Goal: Information Seeking & Learning: Learn about a topic

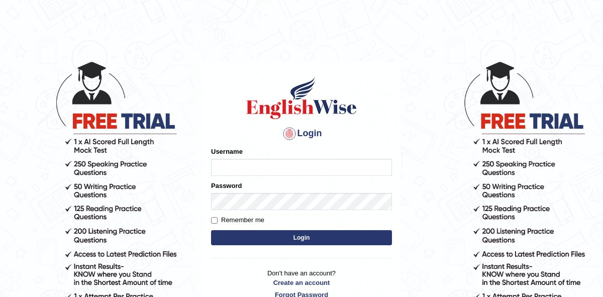
type input "issak"
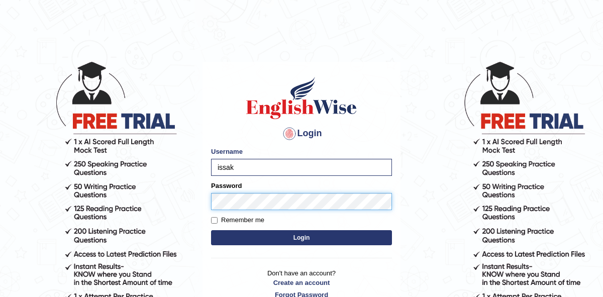
click at [211, 230] on button "Login" at bounding box center [301, 237] width 181 height 15
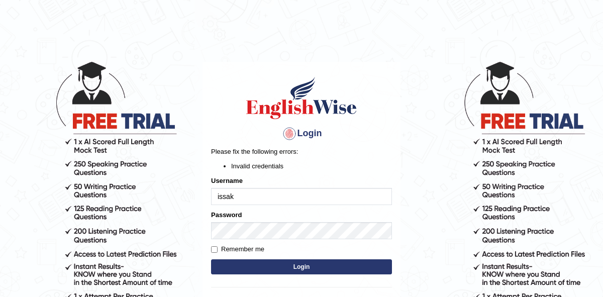
click at [275, 264] on button "Login" at bounding box center [301, 266] width 181 height 15
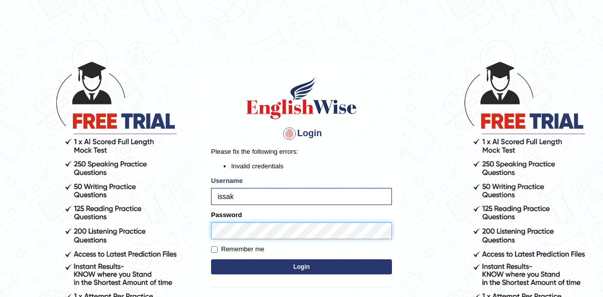
click at [197, 238] on body "Login Please fix the following errors: Invalid credentials Username issak Passw…" at bounding box center [301, 178] width 603 height 297
click at [211, 259] on button "Login" at bounding box center [301, 266] width 181 height 15
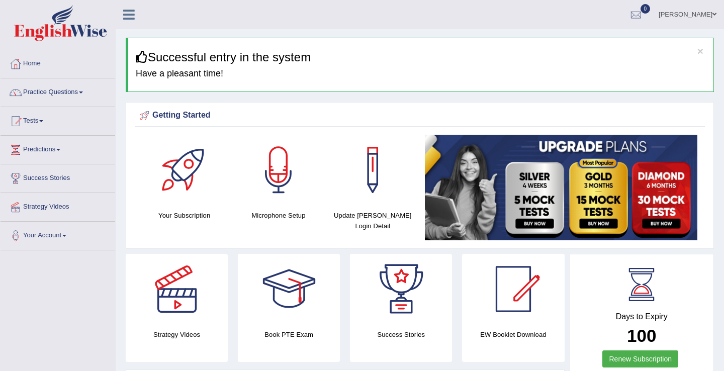
click at [53, 121] on link "Tests" at bounding box center [58, 119] width 115 height 25
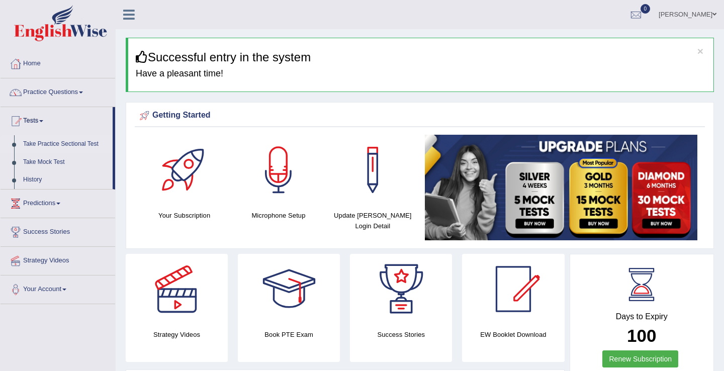
click at [55, 146] on link "Take Practice Sectional Test" at bounding box center [66, 144] width 94 height 18
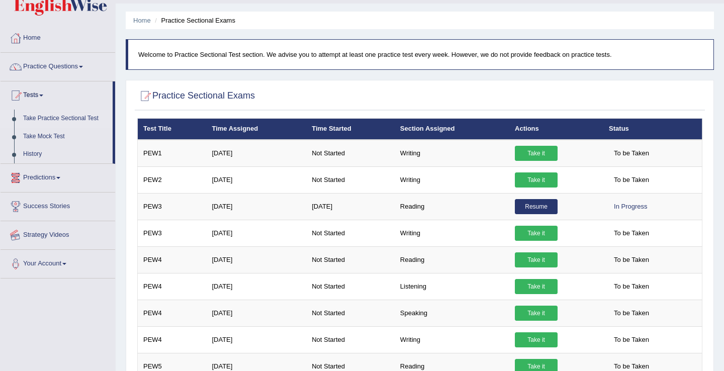
scroll to position [13, 0]
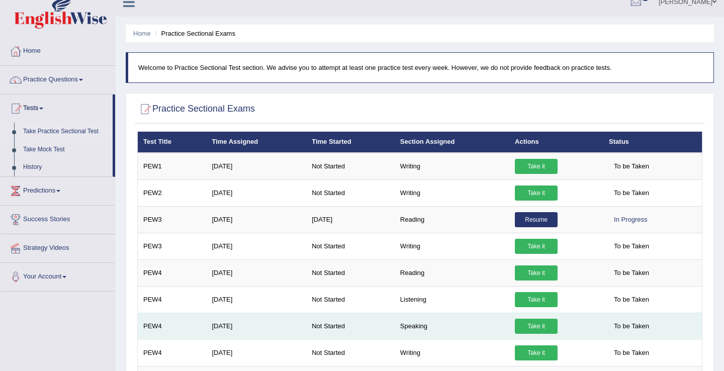
click at [531, 326] on link "Take it" at bounding box center [536, 326] width 43 height 15
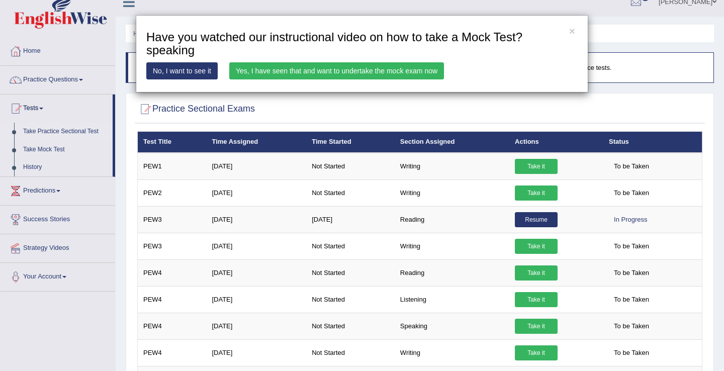
click at [273, 67] on link "Yes, I have seen that and want to undertake the mock exam now" at bounding box center [336, 70] width 215 height 17
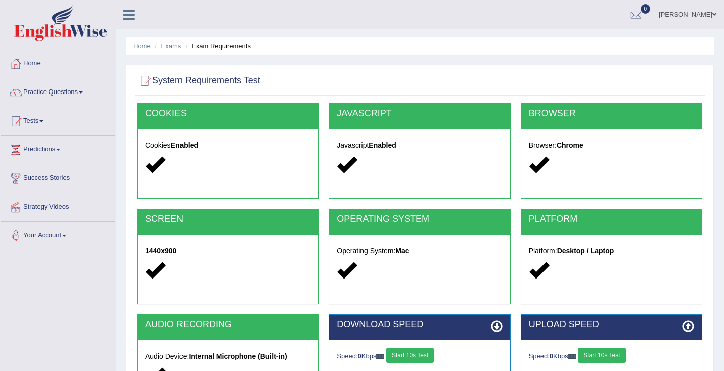
scroll to position [157, 0]
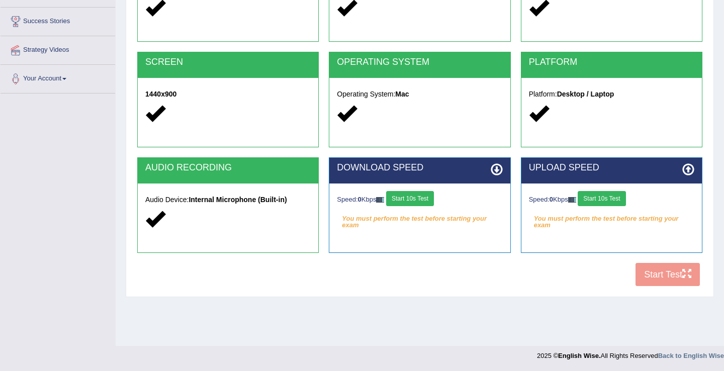
click at [597, 205] on button "Start 10s Test" at bounding box center [601, 198] width 48 height 15
click at [614, 197] on button "Start 10s Test" at bounding box center [612, 198] width 48 height 15
click at [658, 272] on div "COOKIES Cookies Enabled JAVASCRIPT Javascript Enabled BROWSER Browser: Chrome S…" at bounding box center [420, 118] width 570 height 345
click at [427, 196] on button "Start 10s Test" at bounding box center [410, 198] width 48 height 15
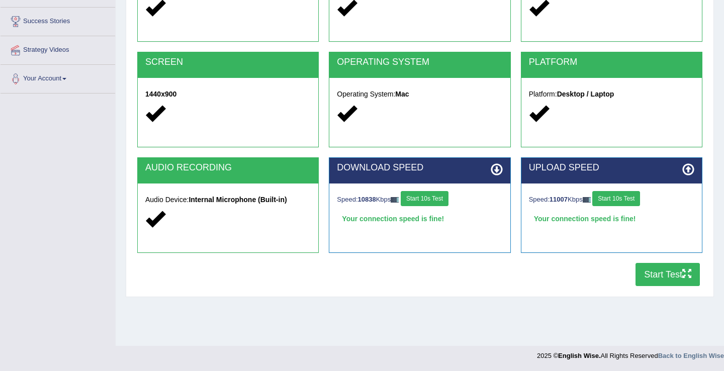
click at [624, 197] on button "Start 10s Test" at bounding box center [616, 198] width 48 height 15
click at [647, 279] on button "Start Test" at bounding box center [667, 274] width 64 height 23
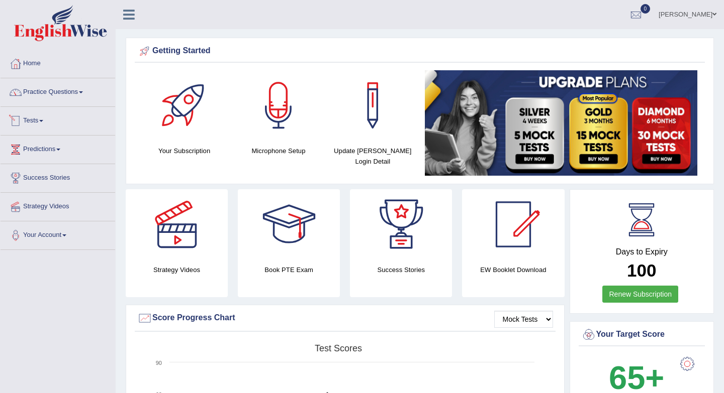
click at [43, 114] on link "Tests" at bounding box center [58, 119] width 115 height 25
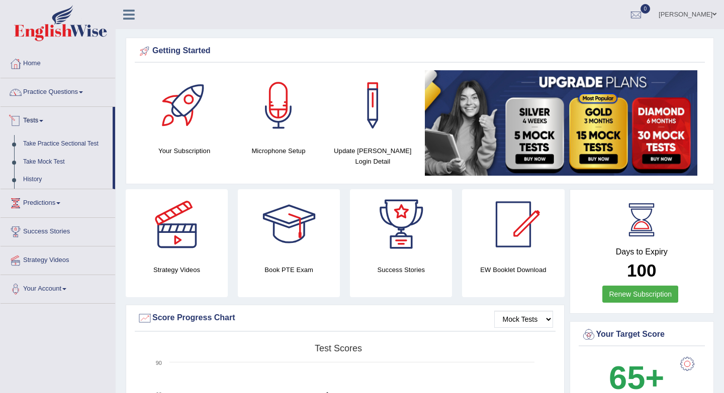
click at [43, 123] on link "Tests" at bounding box center [57, 119] width 112 height 25
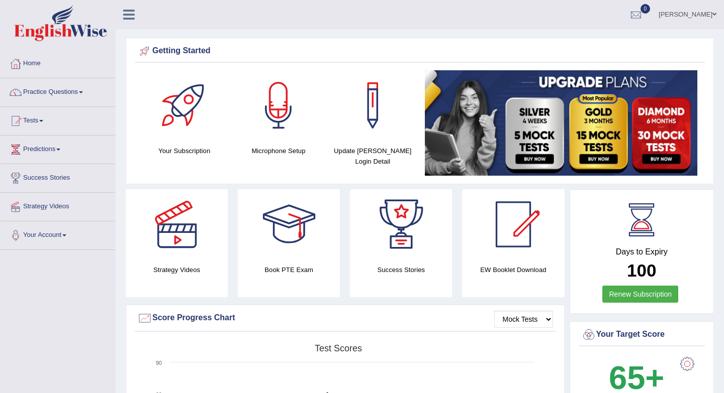
click at [43, 122] on link "Tests" at bounding box center [58, 119] width 115 height 25
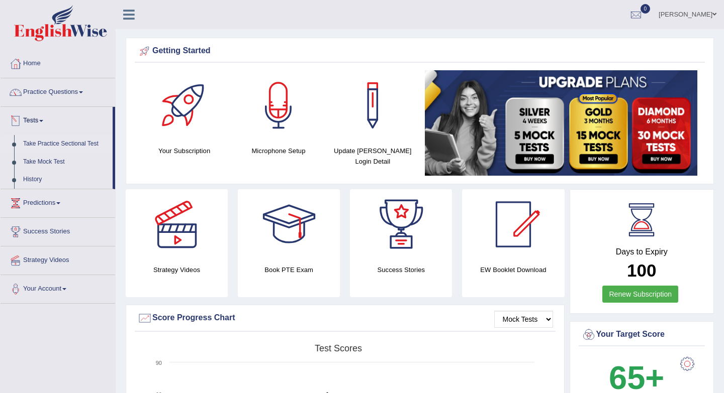
click at [50, 145] on link "Take Practice Sectional Test" at bounding box center [66, 144] width 94 height 18
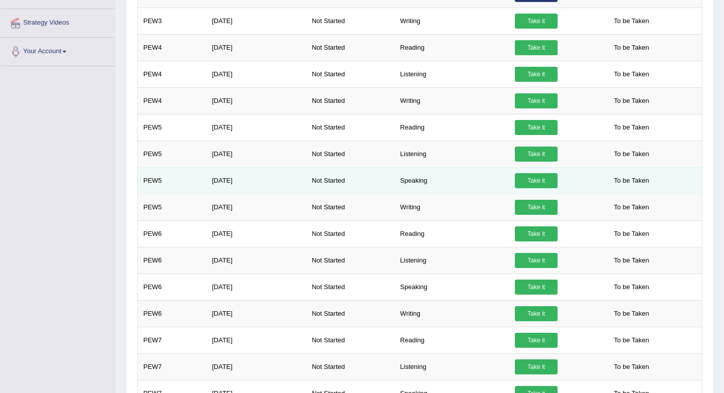
scroll to position [265, 0]
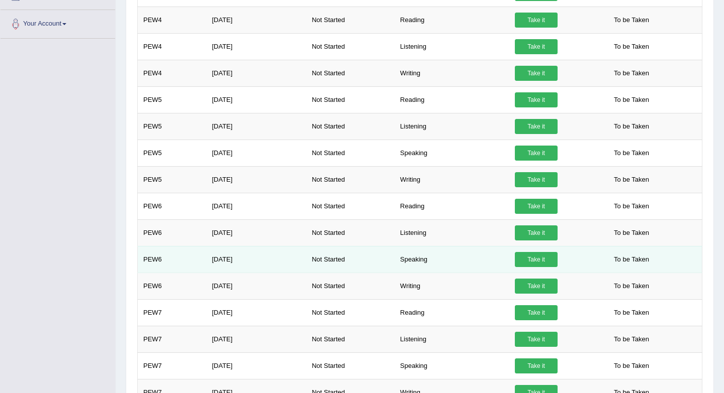
click at [540, 258] on link "Take it" at bounding box center [536, 259] width 43 height 15
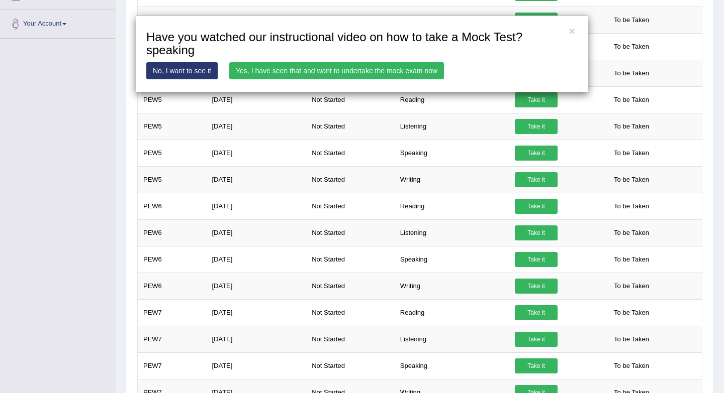
click at [295, 67] on link "Yes, I have seen that and want to undertake the mock exam now" at bounding box center [336, 70] width 215 height 17
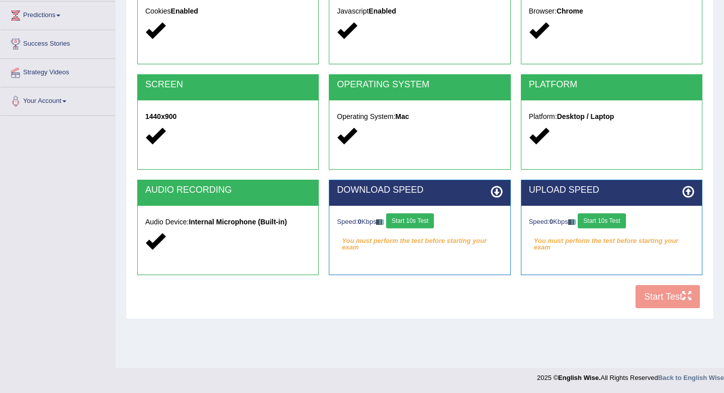
click at [609, 224] on button "Start 10s Test" at bounding box center [601, 221] width 48 height 15
click at [661, 294] on div "COOKIES Cookies Enabled JAVASCRIPT Javascript Enabled BROWSER Browser: Chrome S…" at bounding box center [420, 141] width 570 height 345
click at [610, 219] on button "Start 10s Test" at bounding box center [612, 221] width 48 height 15
click at [429, 220] on button "Start 10s Test" at bounding box center [410, 221] width 48 height 15
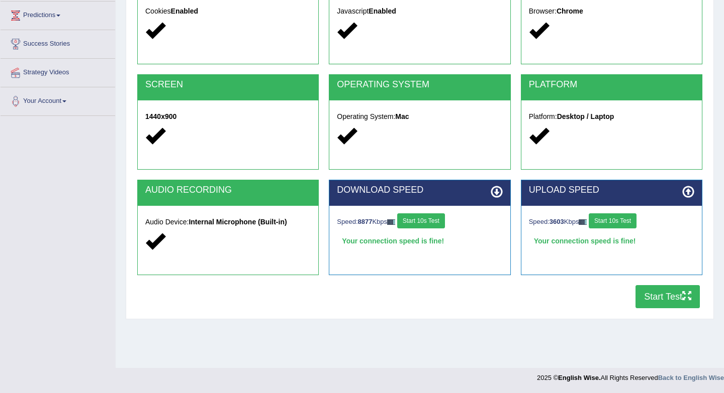
click at [611, 218] on button "Start 10s Test" at bounding box center [612, 221] width 48 height 15
click at [647, 297] on button "Start Test" at bounding box center [667, 296] width 64 height 23
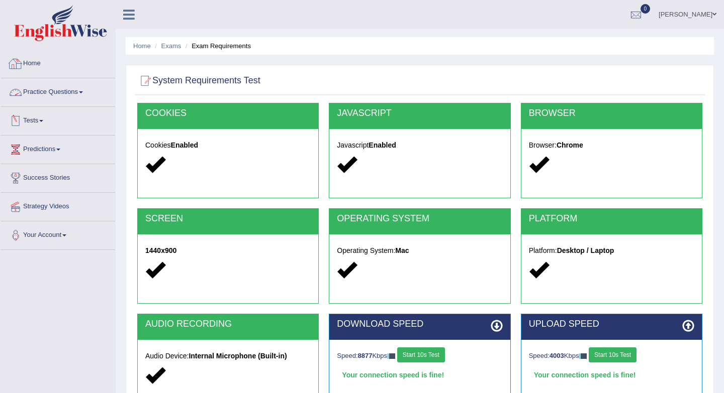
click at [49, 85] on link "Practice Questions" at bounding box center [58, 90] width 115 height 25
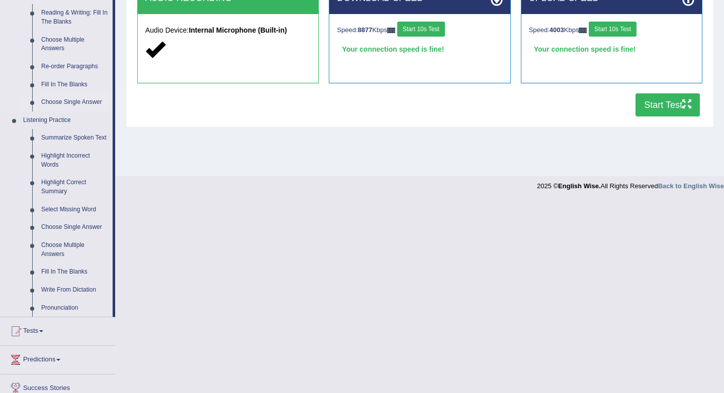
scroll to position [328, 0]
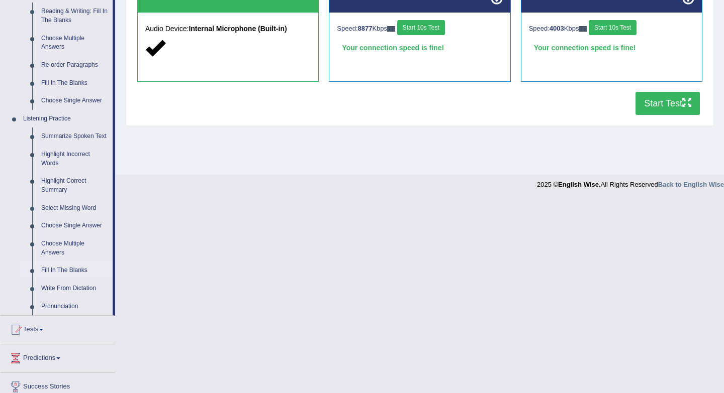
click at [69, 280] on link "Fill In The Blanks" at bounding box center [75, 271] width 76 height 18
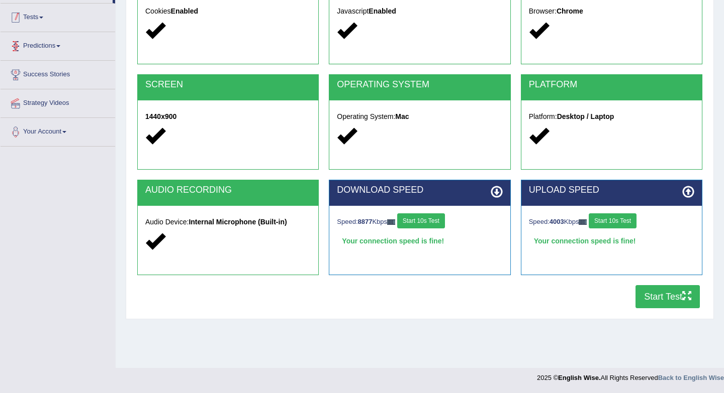
scroll to position [134, 0]
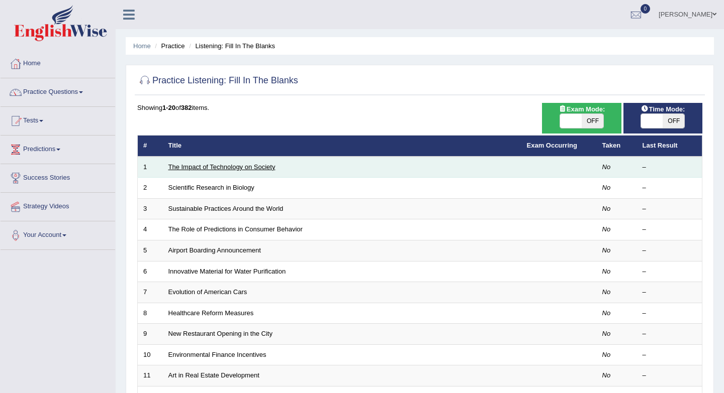
click at [193, 168] on link "The Impact of Technology on Society" at bounding box center [221, 167] width 107 height 8
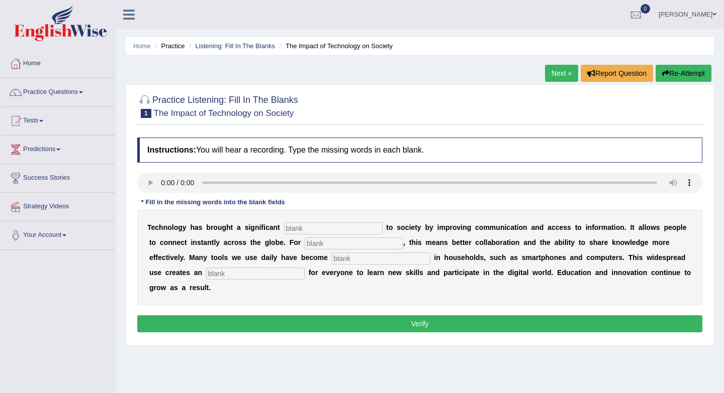
click at [326, 238] on input "text" at bounding box center [353, 244] width 98 height 12
click at [325, 233] on input "text" at bounding box center [333, 229] width 98 height 12
type input "benefet"
click at [313, 245] on input "text" at bounding box center [353, 244] width 98 height 12
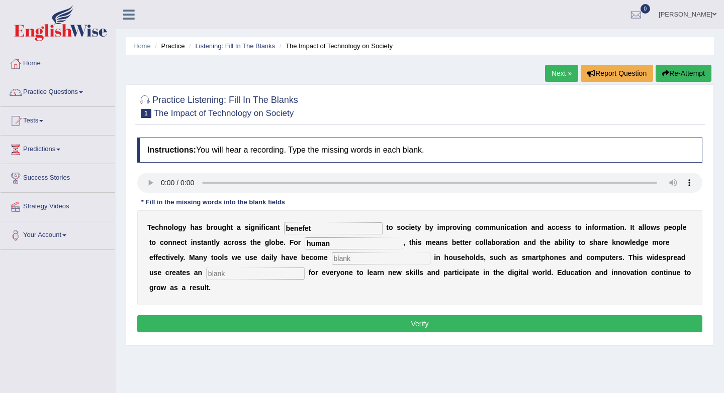
type input "human"
click at [332, 257] on input "text" at bounding box center [381, 259] width 98 height 12
click at [332, 258] on input "text" at bounding box center [381, 259] width 98 height 12
type input "common"
click at [215, 267] on div "T e c h n o l o g y h a s b r o u g h t a s i g n i f i c a n t benefet t o s o…" at bounding box center [419, 257] width 565 height 95
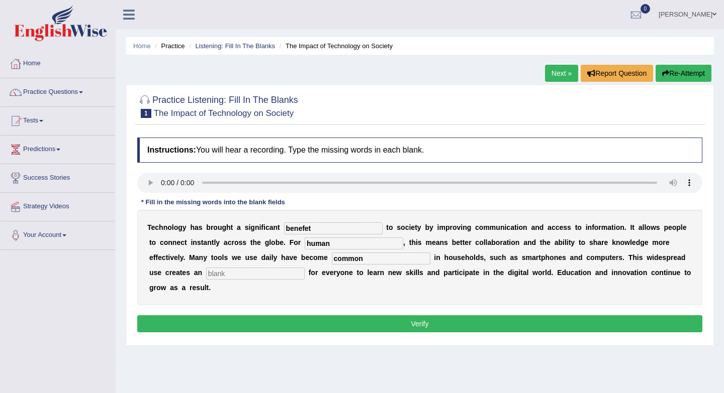
click at [212, 274] on input "text" at bounding box center [255, 274] width 98 height 12
type input "t"
type input "created"
click at [328, 228] on input "benefet" at bounding box center [333, 229] width 98 height 12
type input "benefit"
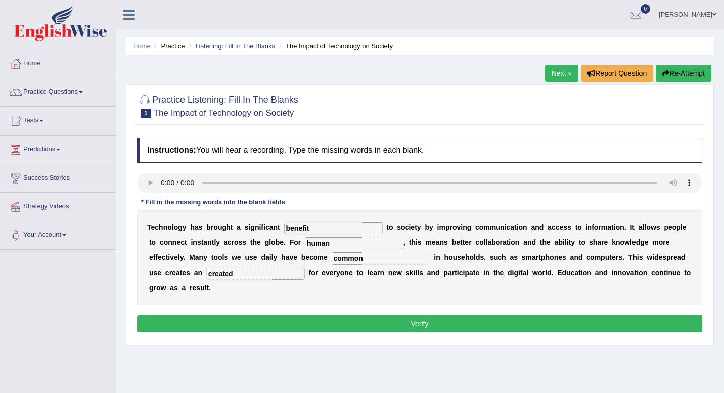
click at [206, 271] on input "created" at bounding box center [255, 274] width 98 height 12
type input "c"
type input "apportunity"
click at [342, 316] on button "Verify" at bounding box center [419, 324] width 565 height 17
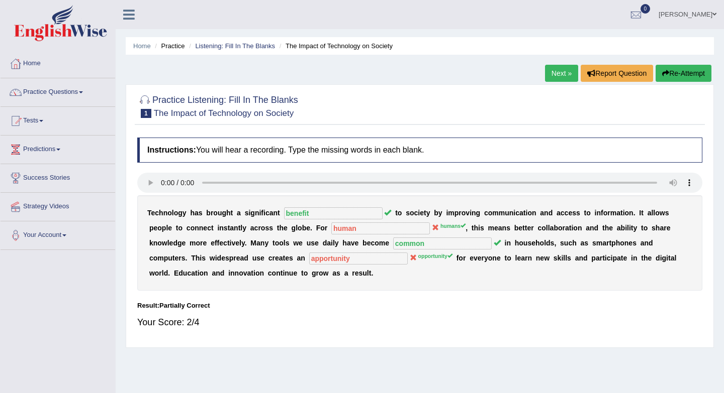
click at [562, 77] on link "Next »" at bounding box center [561, 73] width 33 height 17
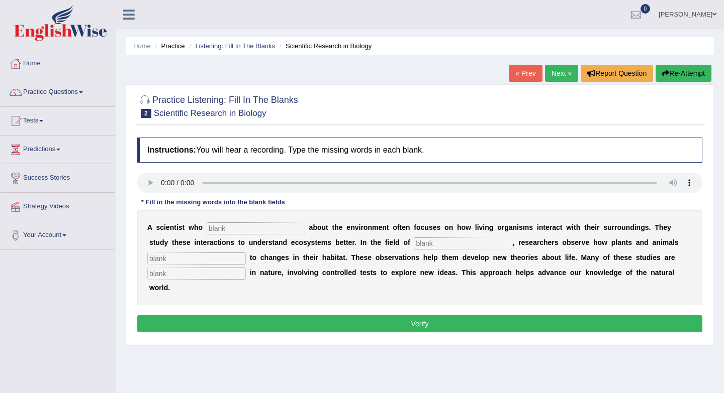
click at [227, 229] on input "text" at bounding box center [256, 229] width 98 height 12
type input "crea"
click at [425, 245] on input "text" at bounding box center [463, 244] width 98 height 12
type input "biology"
click at [229, 251] on div "A s c i e n t i s t w h o crea a b o u t t h e e n v i r o n m e n t o f t e n …" at bounding box center [419, 257] width 565 height 95
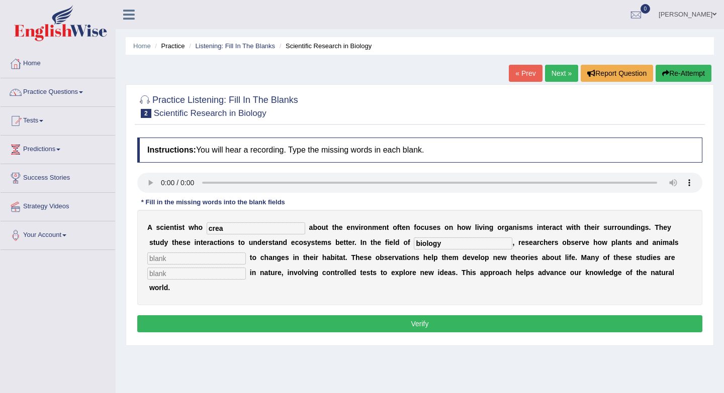
click at [210, 279] on input "text" at bounding box center [196, 274] width 98 height 12
type input "experiontery"
click at [190, 259] on input "text" at bounding box center [196, 259] width 98 height 12
click at [242, 233] on input "crea" at bounding box center [256, 229] width 98 height 12
type input "c"
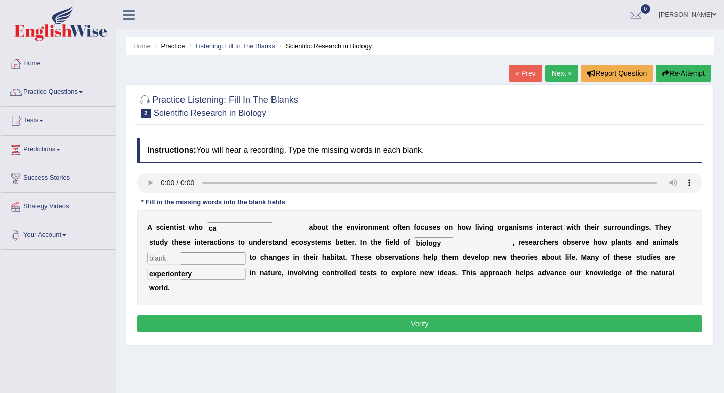
type input "c"
type input "e"
type input "cares"
click at [435, 242] on input "biology" at bounding box center [463, 244] width 98 height 12
type input "biology"
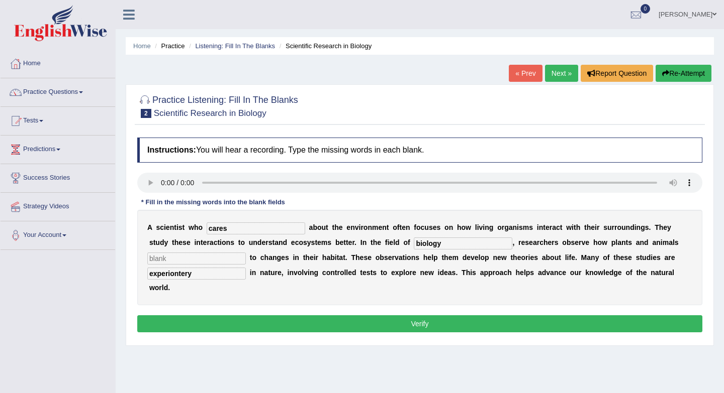
click at [183, 258] on input "text" at bounding box center [196, 259] width 98 height 12
click at [207, 256] on input "text" at bounding box center [196, 259] width 98 height 12
type input "obsorves"
click at [301, 316] on button "Verify" at bounding box center [419, 324] width 565 height 17
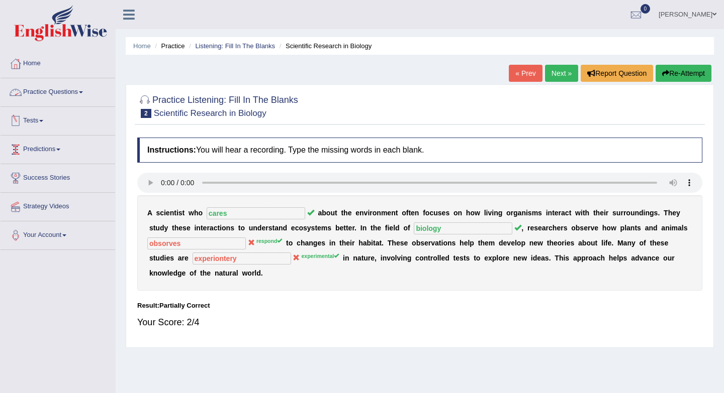
click at [56, 97] on link "Practice Questions" at bounding box center [58, 90] width 115 height 25
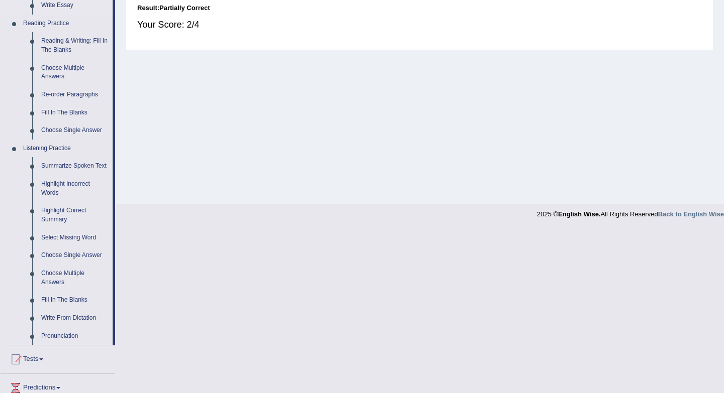
scroll to position [403, 0]
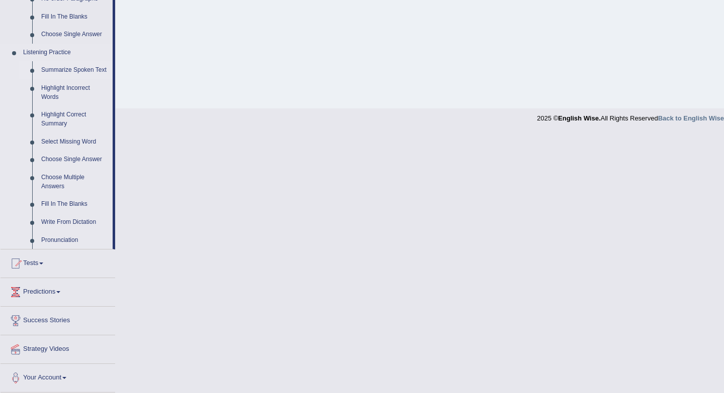
click at [75, 62] on link "Summarize Spoken Text" at bounding box center [75, 70] width 76 height 18
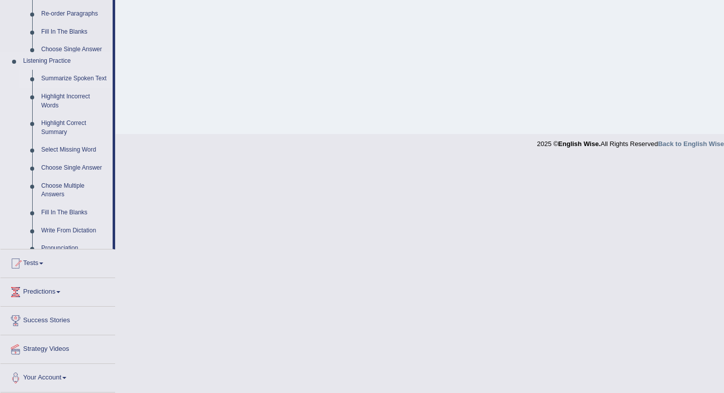
scroll to position [134, 0]
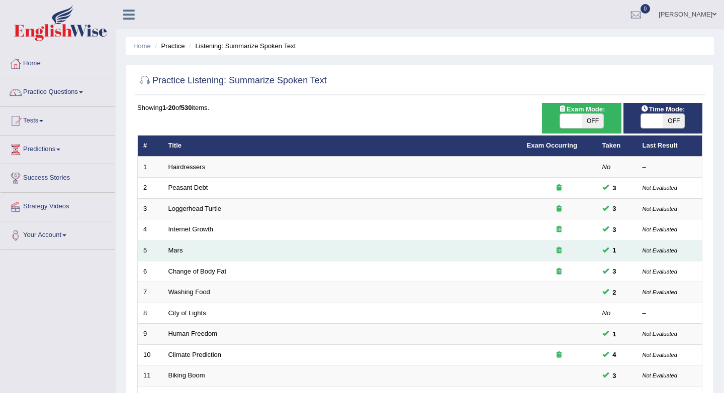
scroll to position [272, 0]
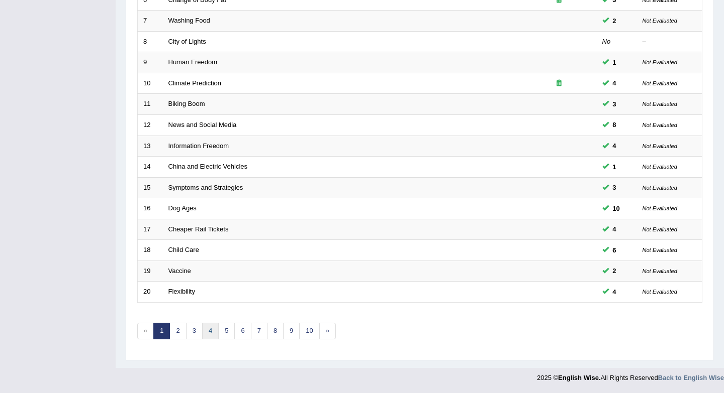
click at [208, 331] on link "4" at bounding box center [210, 331] width 17 height 17
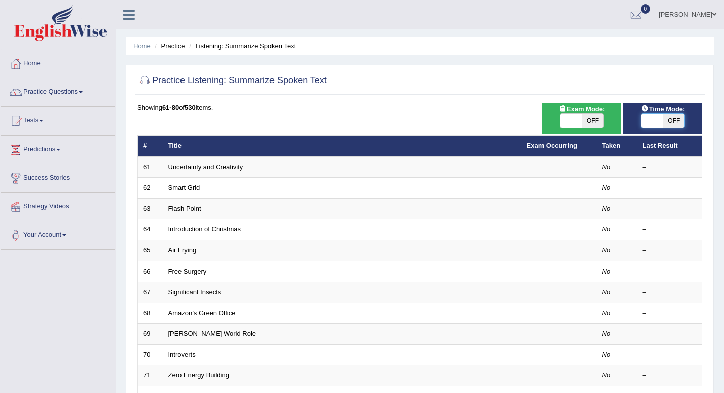
click at [659, 120] on span at bounding box center [652, 121] width 22 height 14
checkbox input "true"
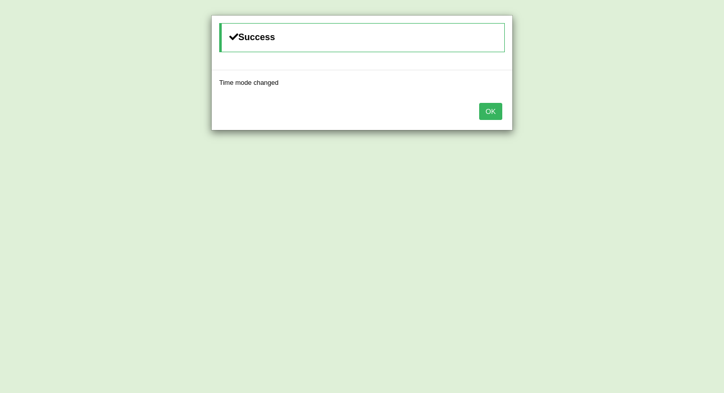
click at [503, 110] on div "OK" at bounding box center [362, 112] width 300 height 35
click at [488, 110] on button "OK" at bounding box center [490, 111] width 23 height 17
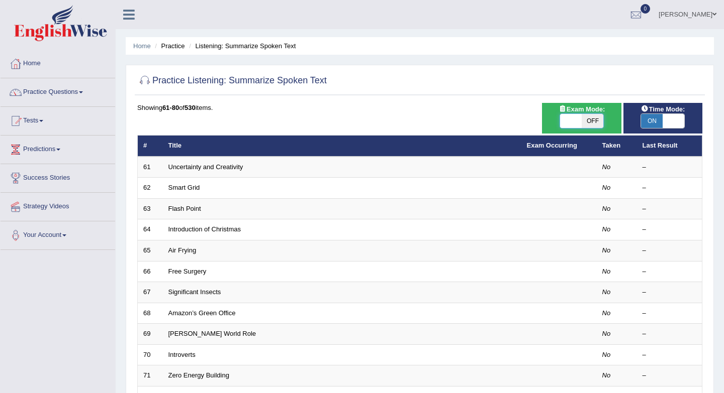
click at [577, 118] on span at bounding box center [571, 121] width 22 height 14
checkbox input "true"
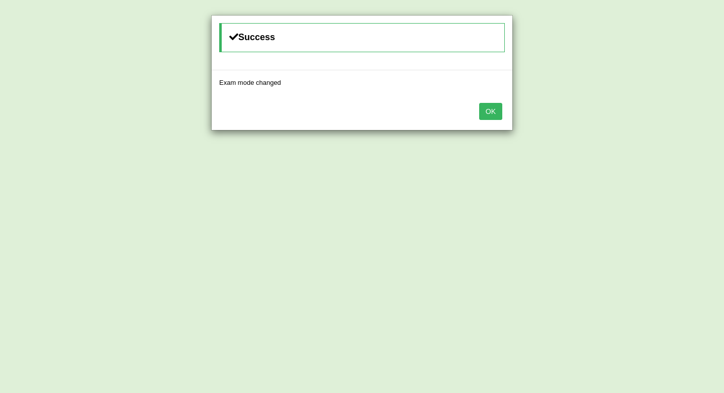
click at [496, 111] on button "OK" at bounding box center [490, 111] width 23 height 17
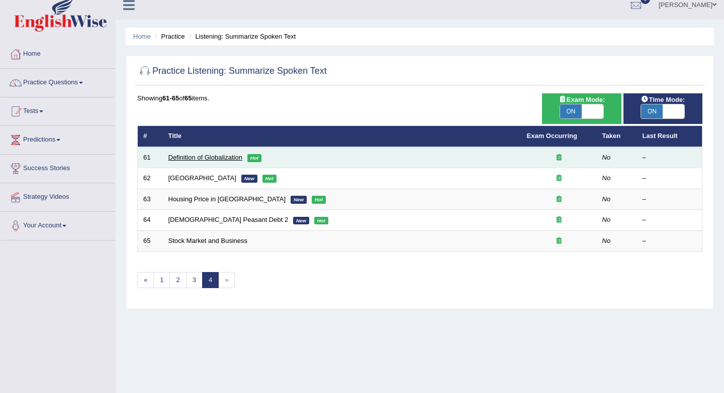
click at [195, 159] on link "Definition of Globalization" at bounding box center [205, 158] width 74 height 8
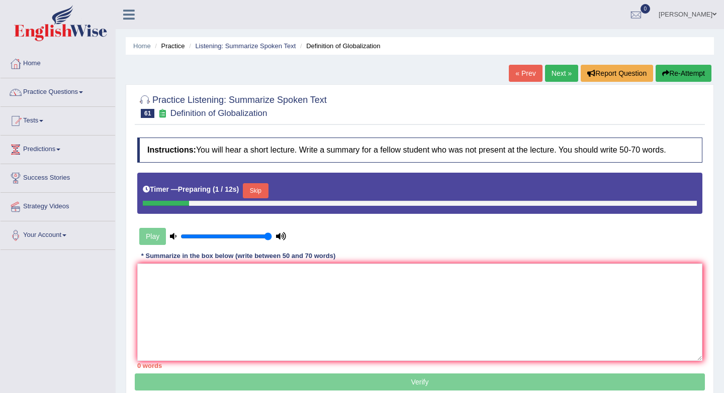
click at [261, 190] on button "Skip" at bounding box center [255, 190] width 25 height 15
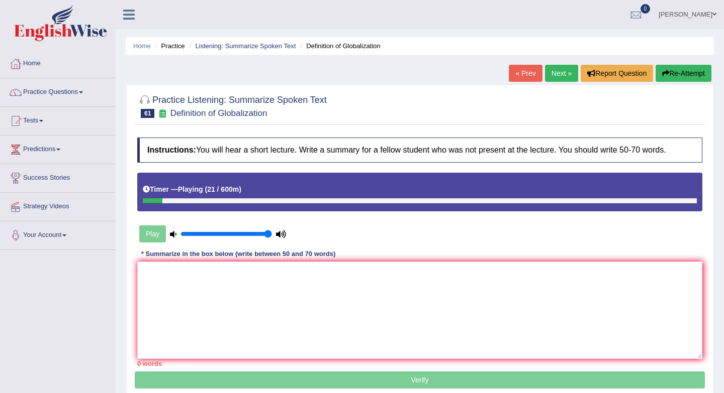
click at [261, 190] on div "Timer — Playing ( 21 / 600m )" at bounding box center [420, 190] width 554 height 18
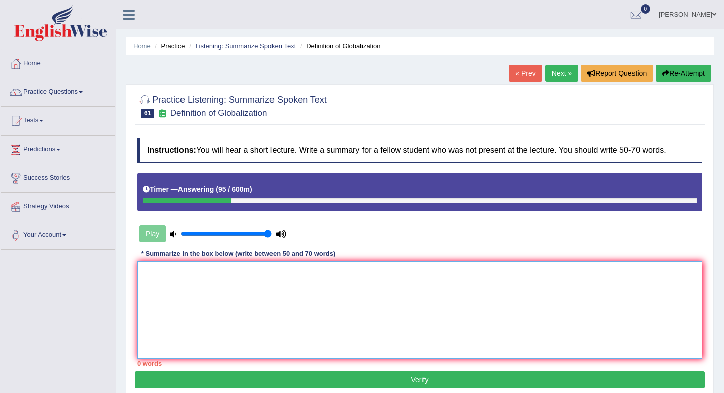
click at [222, 308] on textarea at bounding box center [419, 310] width 565 height 97
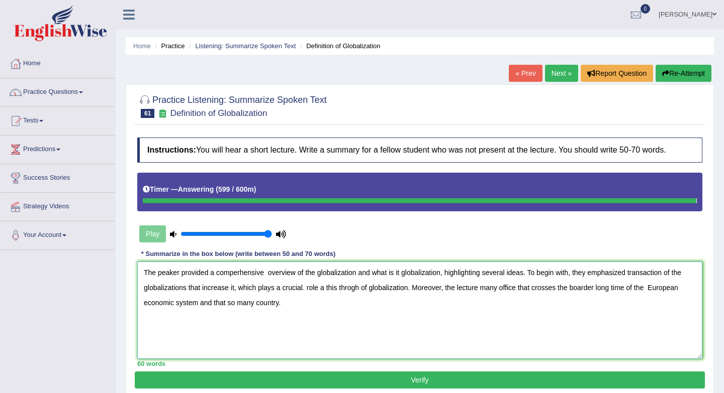
type textarea "The peaker provided a comperhensive overview of the globalization and what is i…"
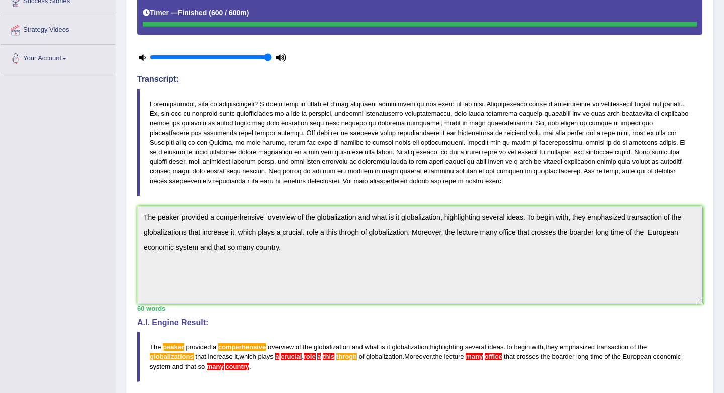
scroll to position [265, 0]
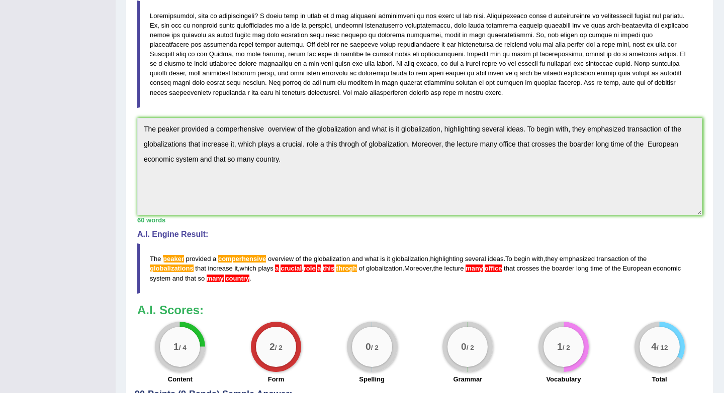
drag, startPoint x: 155, startPoint y: 254, endPoint x: 172, endPoint y: 280, distance: 30.5
click at [172, 280] on blockquote "The peaker provided a comperhensive overview of the globalization and what is i…" at bounding box center [419, 269] width 565 height 50
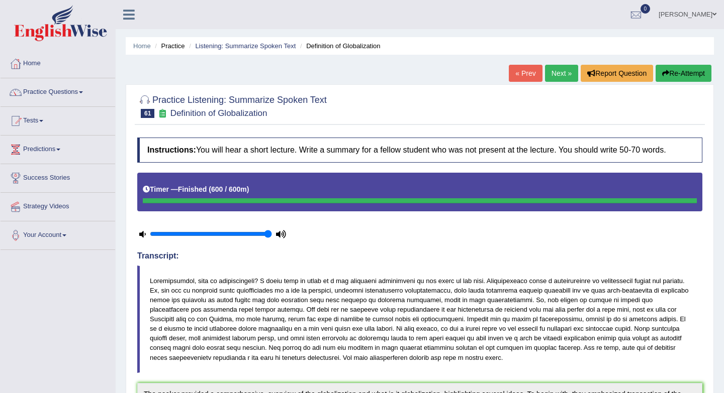
click at [671, 74] on button "Re-Attempt" at bounding box center [683, 73] width 56 height 17
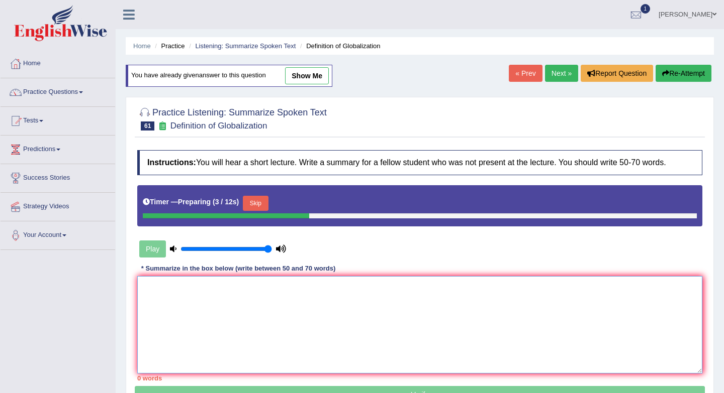
paste textarea "The peaker provided a comperhensive overview of the globalization and what is i…"
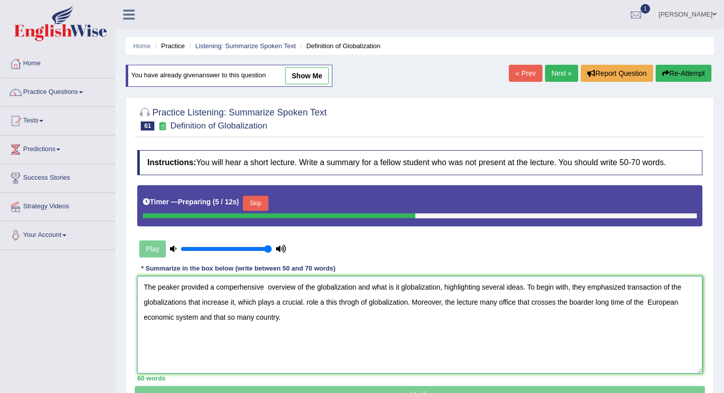
click at [156, 285] on textarea "The peaker provided a comperhensive overview of the globalization and what is i…" at bounding box center [419, 324] width 565 height 97
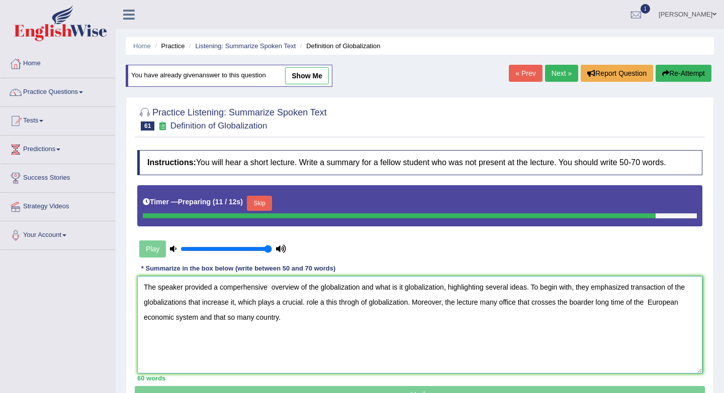
click at [271, 290] on textarea "The speaker provided a comperhensive overview of the globalization and what is …" at bounding box center [419, 324] width 565 height 97
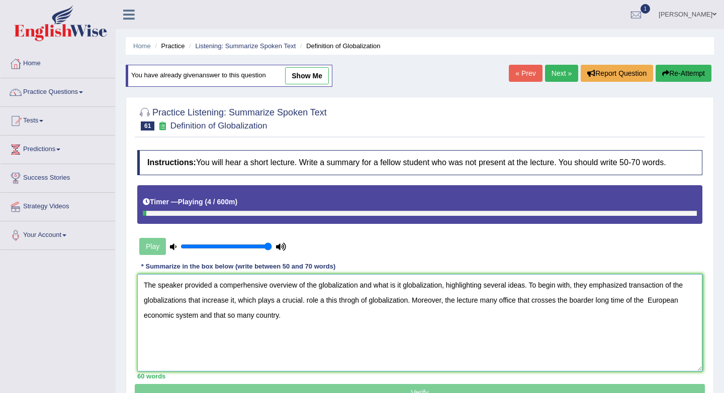
click at [345, 285] on textarea "The speaker provided a comperhensive overview of the globalization and what is …" at bounding box center [419, 322] width 565 height 97
click at [429, 288] on textarea "The speaker provided a comperhensive overview of the globalisation and what is …" at bounding box center [419, 322] width 565 height 97
click at [167, 302] on textarea "The speaker provided a comperhensive overview of the globalisation and what is …" at bounding box center [419, 322] width 565 height 97
click at [237, 301] on textarea "The speaker provided a comperhensive overview of the globalisation and what is …" at bounding box center [419, 322] width 565 height 97
click at [305, 300] on textarea "The speaker provided a comperhensive overview of the globalisation and what is …" at bounding box center [419, 322] width 565 height 97
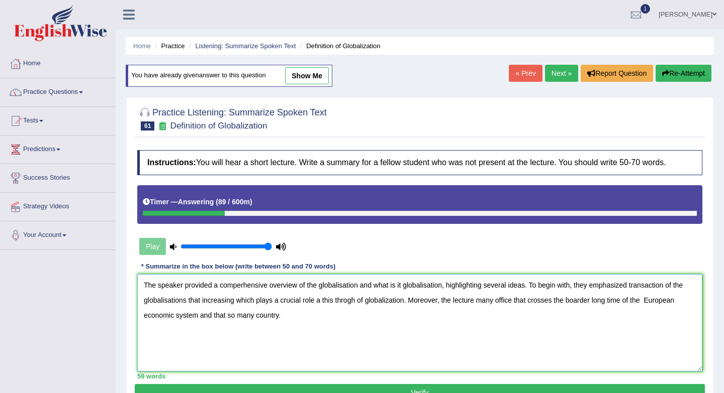
click at [359, 301] on textarea "The speaker provided a comperhensive overview of the globalisation and what is …" at bounding box center [419, 322] width 565 height 97
click at [373, 301] on textarea "The speaker provided a comperhensive overview of the globalisation and what is …" at bounding box center [419, 322] width 565 height 97
click at [406, 298] on textarea "The speaker provided a comperhensive overview of the globalisation and what is …" at bounding box center [419, 322] width 565 height 97
click at [282, 316] on textarea "The speaker provided a comperhensive overview of the globalisation and what is …" at bounding box center [419, 322] width 565 height 97
click at [530, 301] on textarea "The speaker provided a comperhensive overview of the globalisation and what is …" at bounding box center [419, 322] width 565 height 97
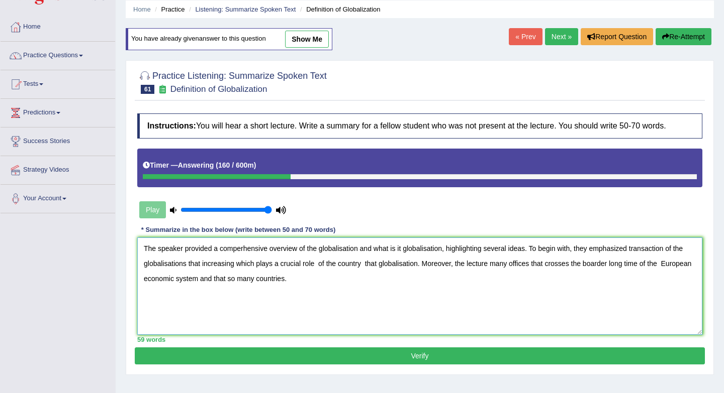
scroll to position [41, 0]
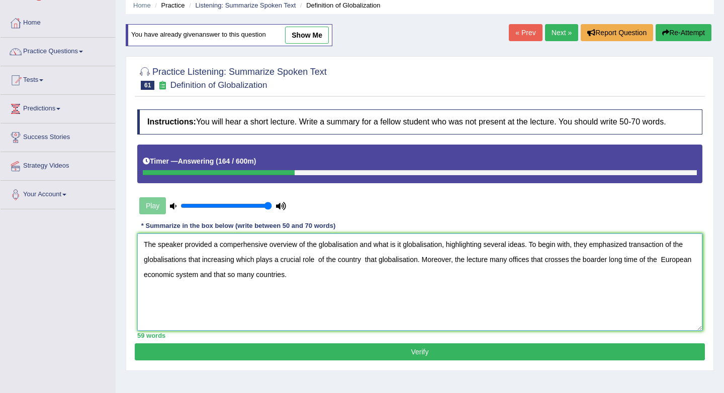
type textarea "The speaker provided a comperhensive overview of the globalisation and what is …"
click at [332, 355] on button "Verify" at bounding box center [420, 352] width 570 height 17
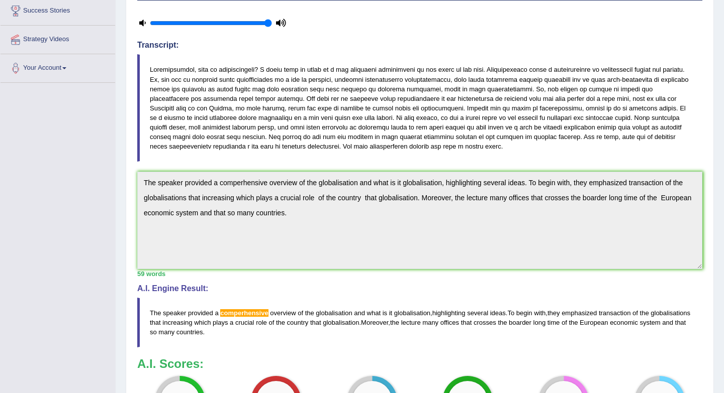
scroll to position [0, 0]
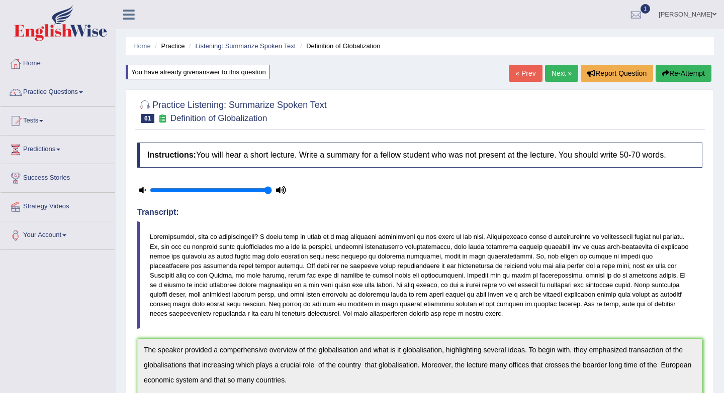
click at [551, 79] on link "Next »" at bounding box center [561, 73] width 33 height 17
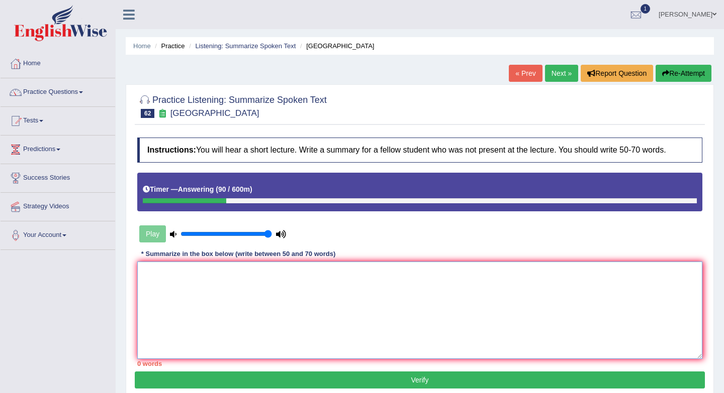
click at [219, 295] on textarea at bounding box center [419, 310] width 565 height 97
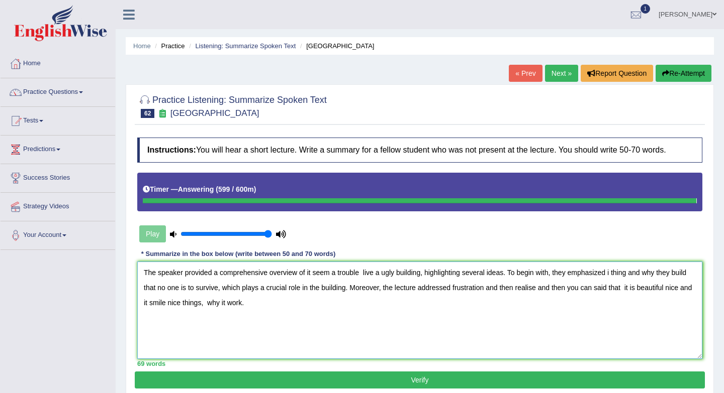
type textarea "The speaker provided a comprehensive overview of it seem a trouble live a ugly …"
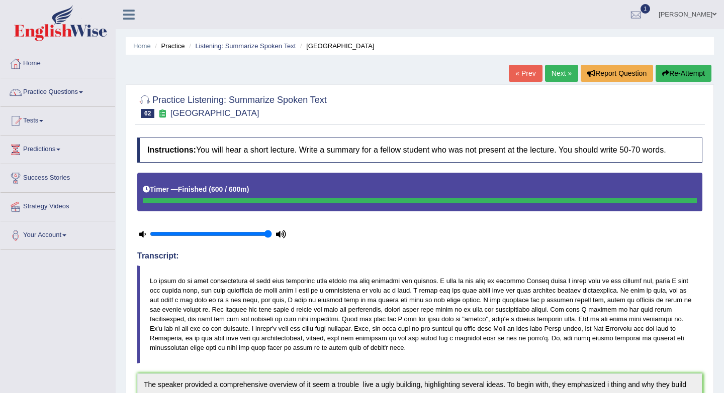
click at [681, 71] on button "Re-Attempt" at bounding box center [683, 73] width 56 height 17
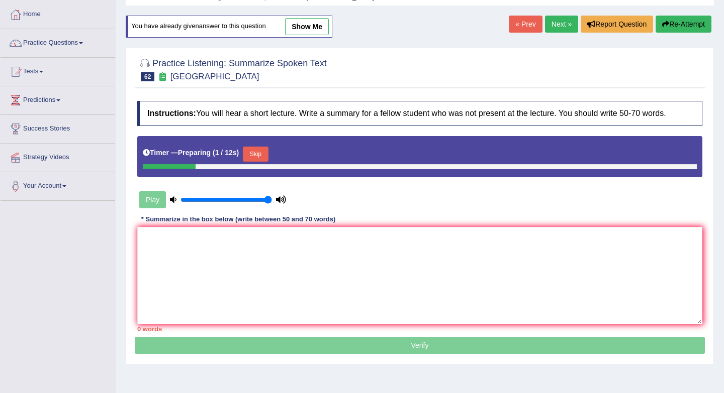
scroll to position [50, 0]
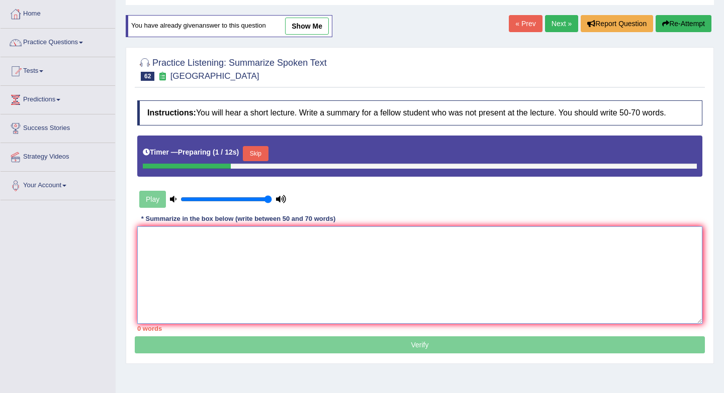
click at [260, 292] on textarea at bounding box center [419, 275] width 565 height 97
paste textarea "The speaker provided a comprehensive overview of it seem a trouble live a ugly …"
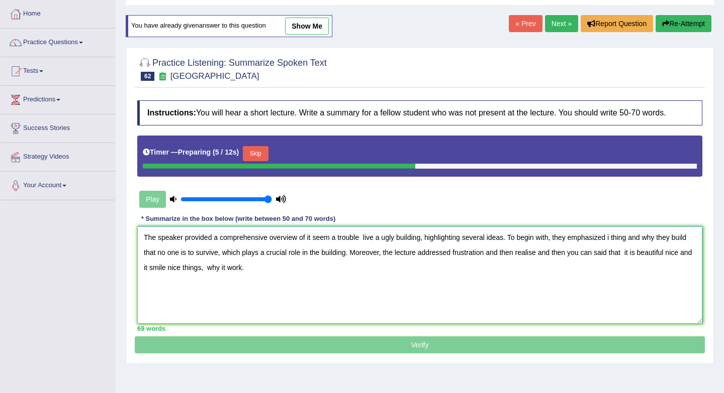
click at [259, 269] on textarea "The speaker provided a comprehensive overview of it seem a trouble live a ugly …" at bounding box center [419, 275] width 565 height 97
click at [257, 266] on textarea "The speaker provided a comprehensive overview of it seem a trouble live a ugly …" at bounding box center [419, 275] width 565 height 97
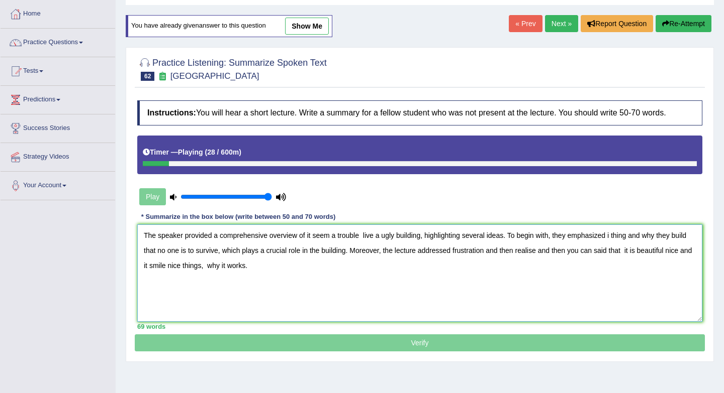
click at [615, 251] on textarea "The speaker provided a comprehensive overview of it seem a trouble live a ugly …" at bounding box center [419, 273] width 565 height 97
click at [610, 249] on textarea "The speaker provided a comprehensive overview of it seem a trouble live a ugly …" at bounding box center [419, 273] width 565 height 97
click at [538, 252] on textarea "The speaker provided a comprehensive overview of it seem a trouble live a ugly …" at bounding box center [419, 273] width 565 height 97
click at [630, 237] on textarea "The speaker provided a comprehensive overview of it seem a trouble live a ugly …" at bounding box center [419, 273] width 565 height 97
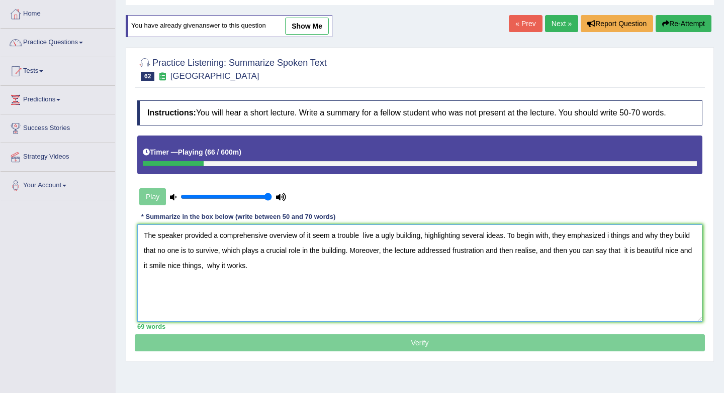
click at [635, 234] on textarea "The speaker provided a comprehensive overview of it seem a trouble live a ugly …" at bounding box center [419, 273] width 565 height 97
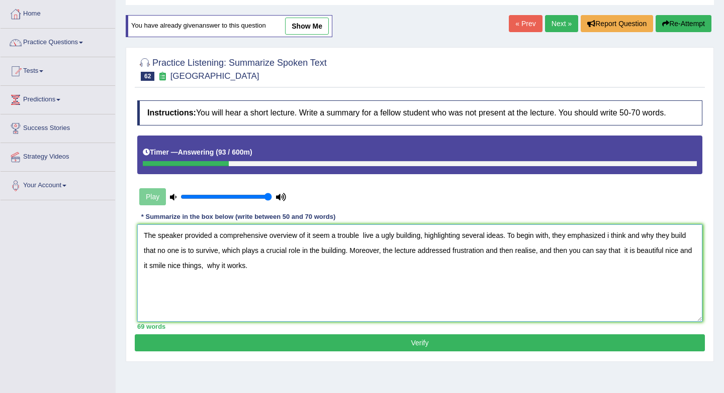
click at [683, 252] on textarea "The speaker provided a comprehensive overview of it seem a trouble live a ugly …" at bounding box center [419, 273] width 565 height 97
click at [180, 266] on textarea "The speaker provided a comprehensive overview of it seem a trouble live a ugly …" at bounding box center [419, 273] width 565 height 97
click at [341, 237] on textarea "The speaker provided a comprehensive overview of it seem a trouble live a ugly …" at bounding box center [419, 273] width 565 height 97
click at [337, 235] on textarea "The speaker provided a comprehensive overview of it seem a trouble live a ugly …" at bounding box center [419, 273] width 565 height 97
click at [180, 268] on textarea "The speaker provided a comprehensive overview of it seem trouble live a ugly bu…" at bounding box center [419, 273] width 565 height 97
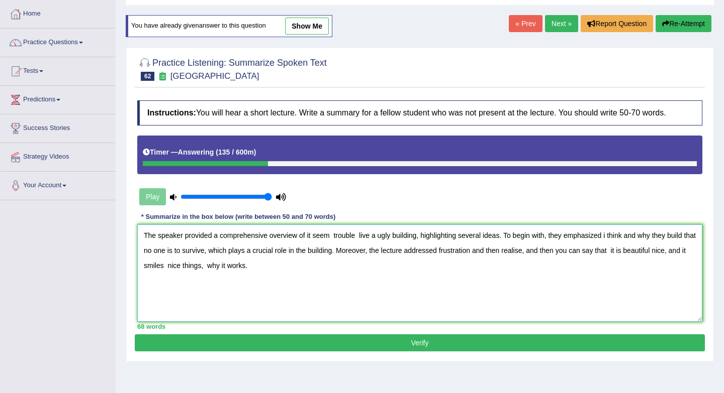
click at [224, 265] on textarea "The speaker provided a comprehensive overview of it seem trouble live a ugly bu…" at bounding box center [419, 273] width 565 height 97
type textarea "The speaker provided a comprehensive overview of it seem trouble live a ugly bu…"
click at [335, 343] on button "Verify" at bounding box center [420, 343] width 570 height 17
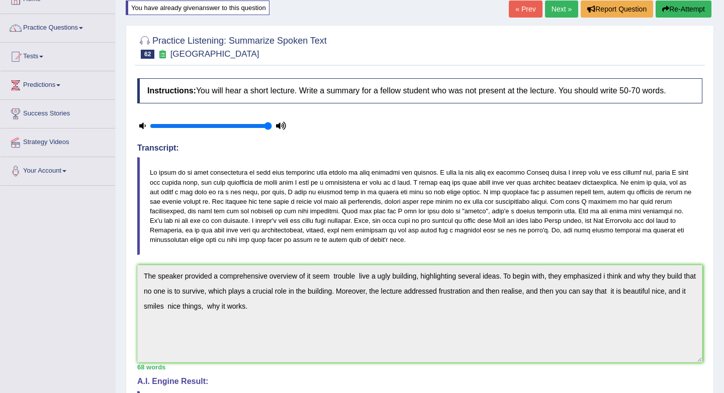
scroll to position [0, 0]
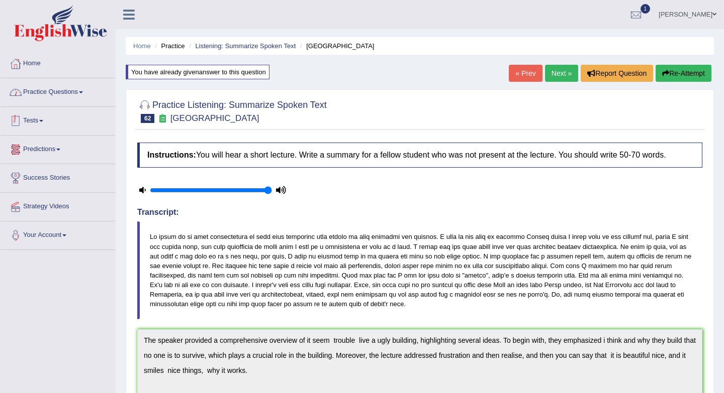
click at [73, 92] on link "Practice Questions" at bounding box center [58, 90] width 115 height 25
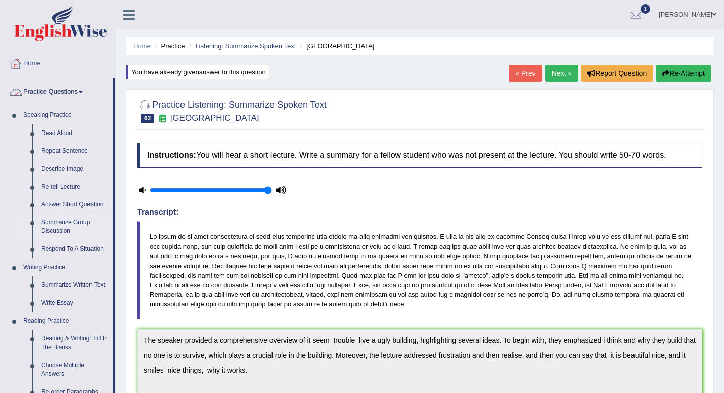
scroll to position [310, 0]
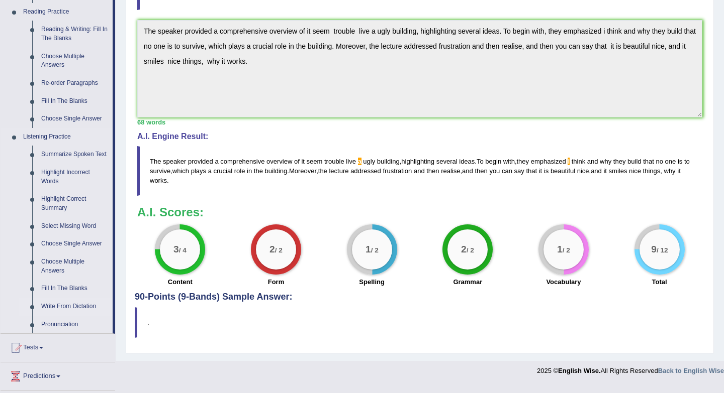
click at [71, 314] on link "Write From Dictation" at bounding box center [75, 307] width 76 height 18
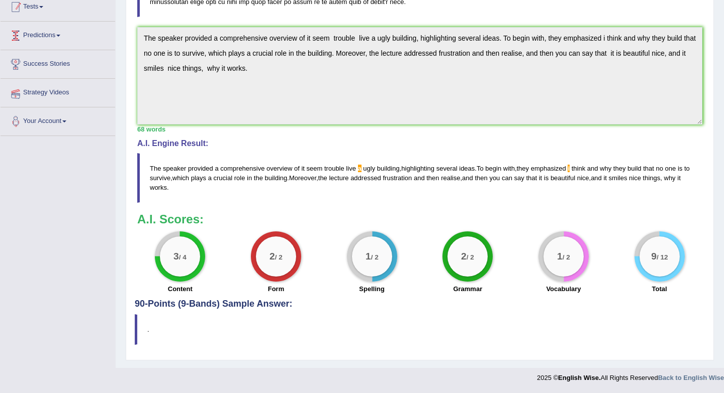
scroll to position [162, 0]
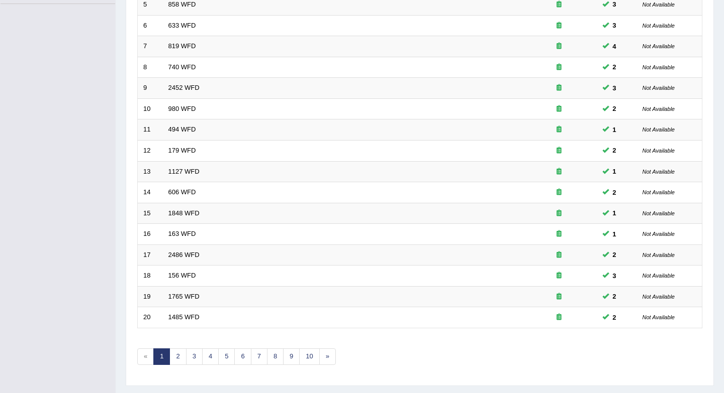
scroll to position [272, 0]
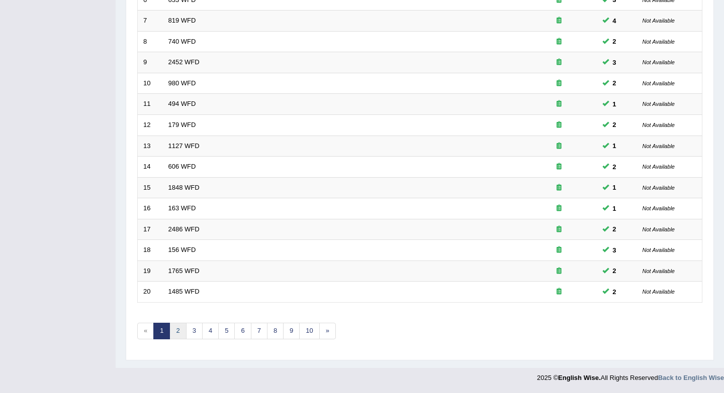
click at [179, 327] on link "2" at bounding box center [177, 331] width 17 height 17
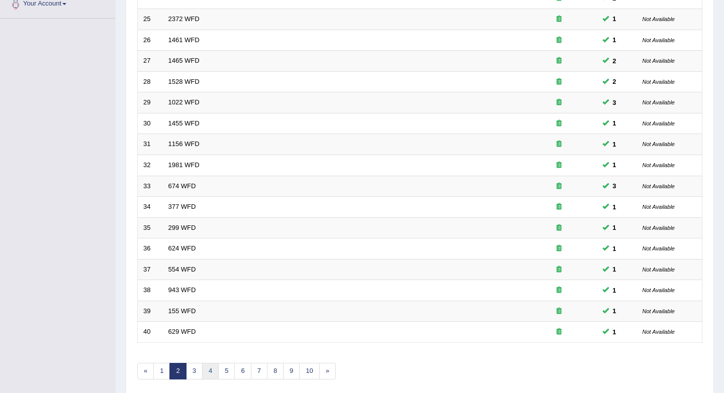
click at [217, 378] on link "4" at bounding box center [210, 371] width 17 height 17
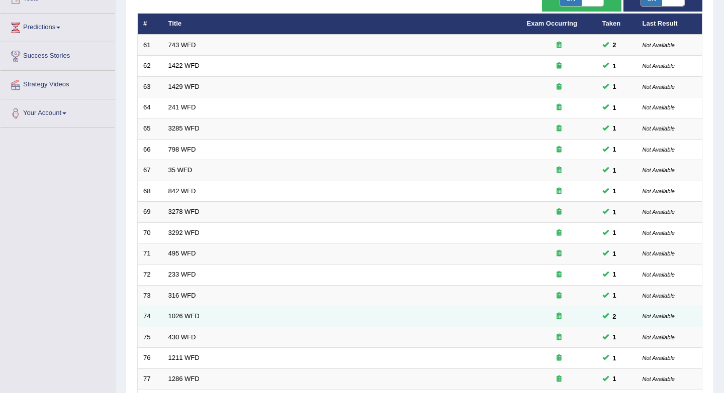
scroll to position [272, 0]
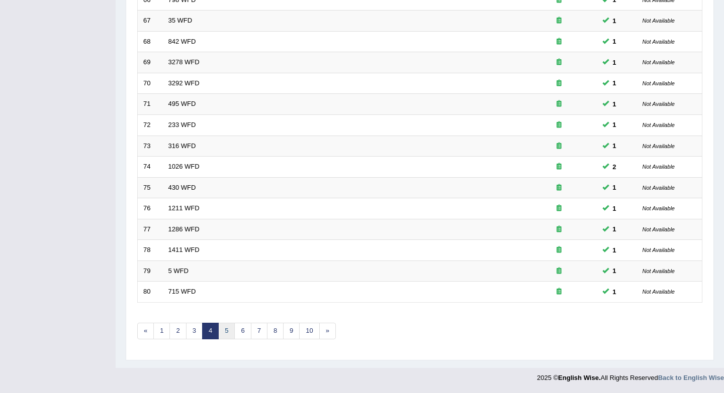
click at [228, 331] on link "5" at bounding box center [226, 331] width 17 height 17
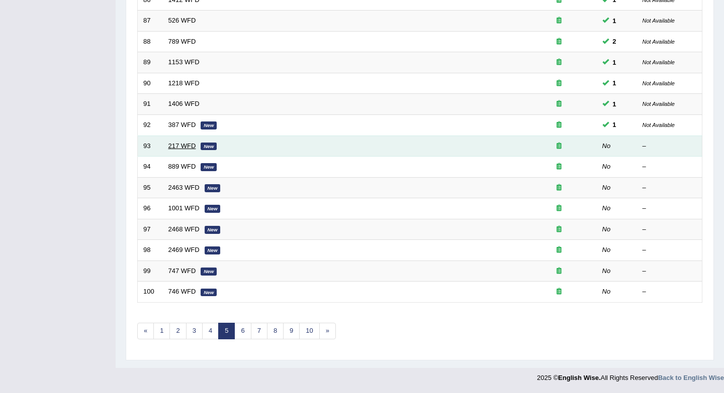
click at [183, 146] on link "217 WFD" at bounding box center [182, 146] width 28 height 8
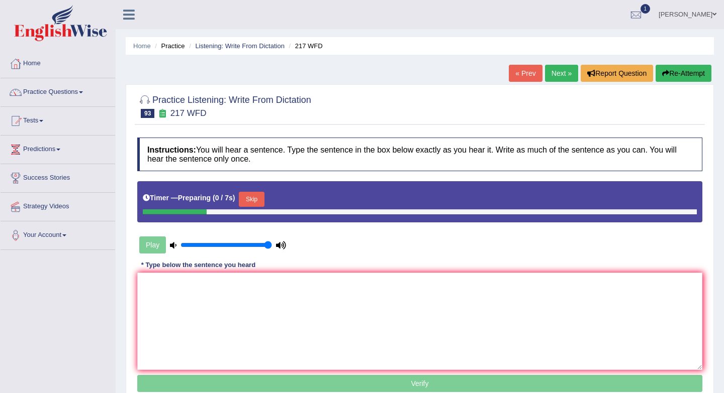
click at [254, 196] on button "Skip" at bounding box center [251, 199] width 25 height 15
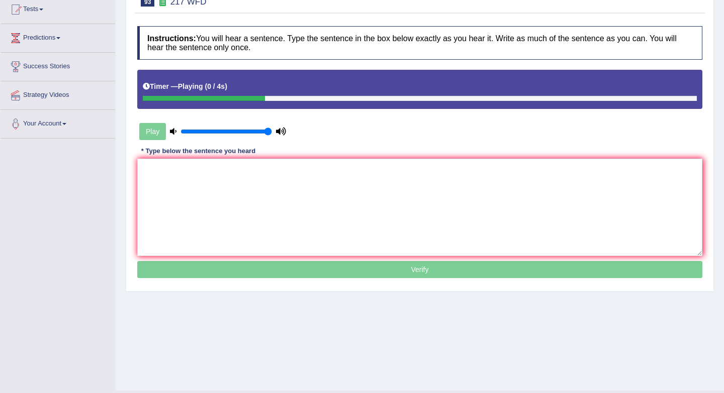
scroll to position [114, 0]
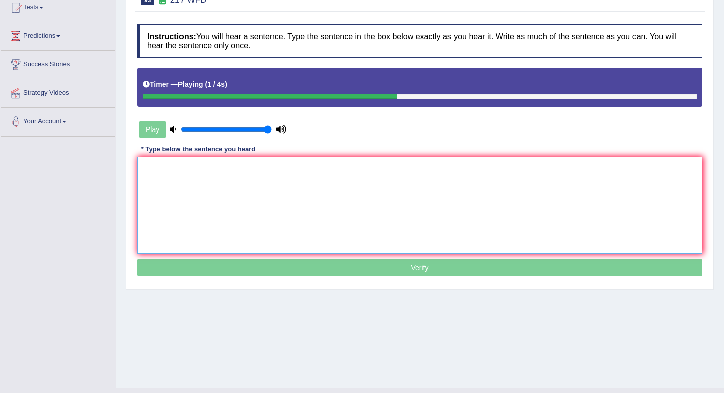
click at [261, 217] on textarea at bounding box center [419, 205] width 565 height 97
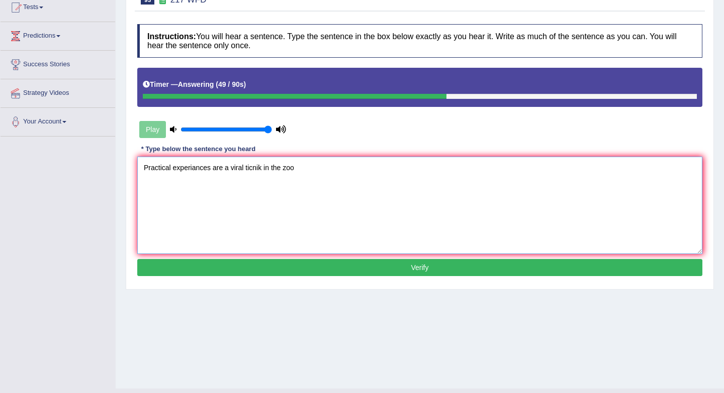
click at [212, 164] on textarea "Practical experiances are a viral ticnik in the zoo" at bounding box center [419, 205] width 565 height 97
click at [174, 168] on textarea "Practical experiances are a viral ticnik in the zoo" at bounding box center [419, 205] width 565 height 97
type textarea "Practical experiances are a viral ticnik in the zoo"
click at [281, 267] on button "Verify" at bounding box center [419, 267] width 565 height 17
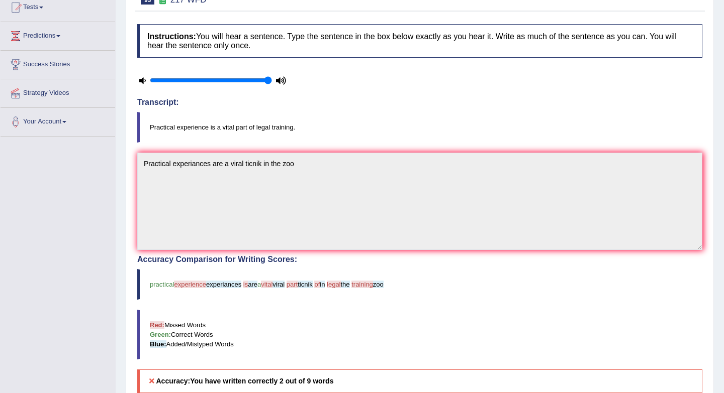
scroll to position [0, 0]
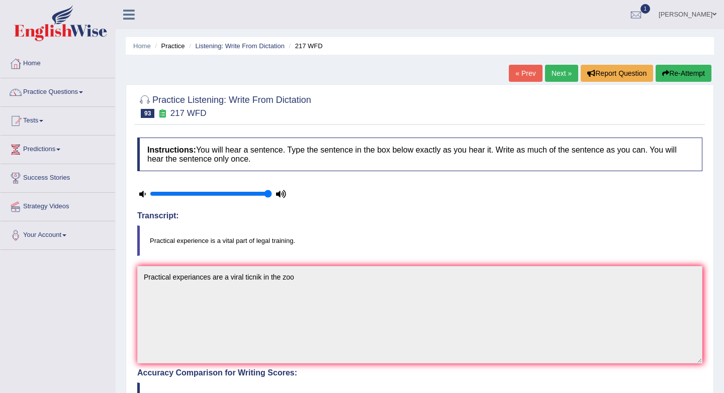
click at [518, 73] on link "« Prev" at bounding box center [524, 73] width 33 height 17
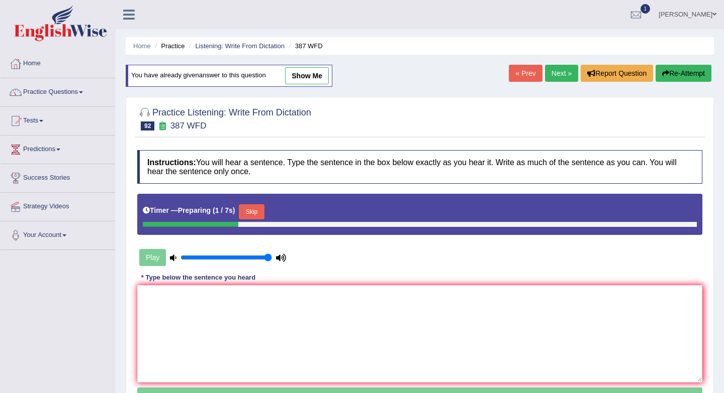
click at [255, 209] on button "Skip" at bounding box center [251, 212] width 25 height 15
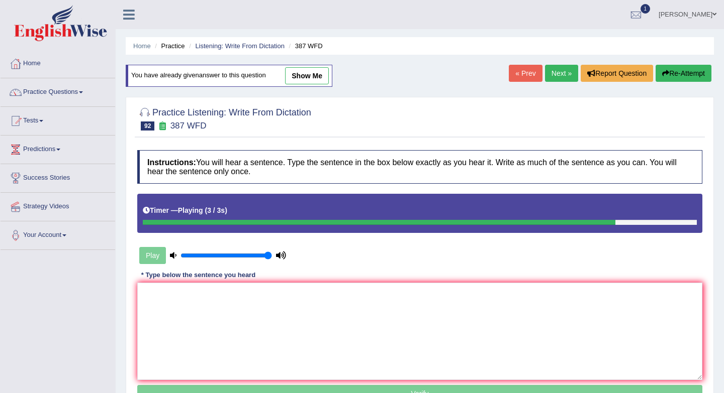
click at [547, 73] on link "Next »" at bounding box center [561, 73] width 33 height 17
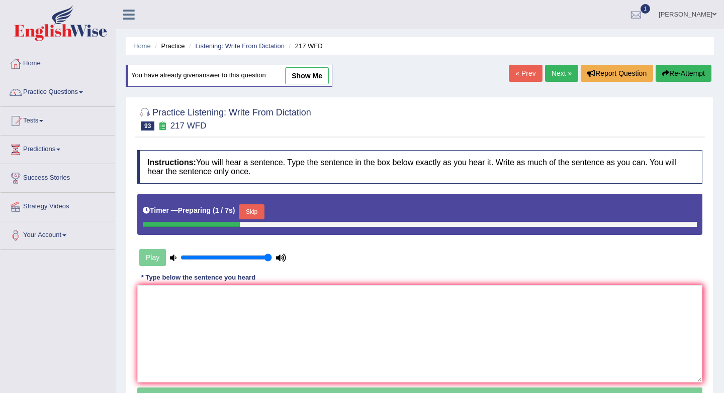
click at [255, 208] on button "Skip" at bounding box center [251, 212] width 25 height 15
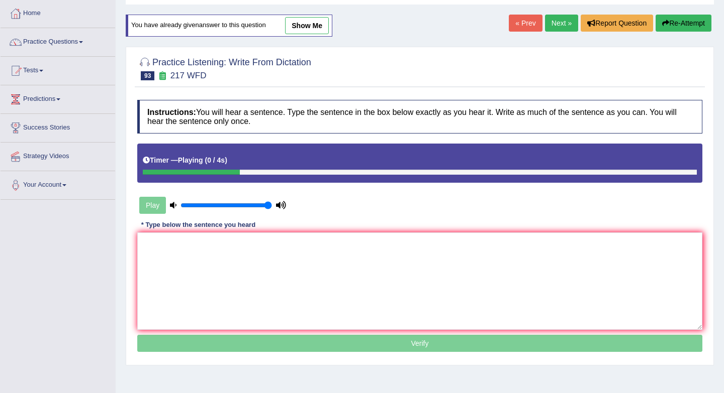
scroll to position [66, 0]
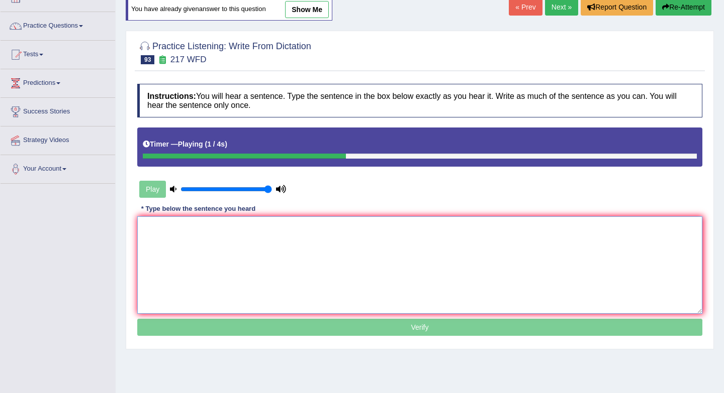
click at [258, 278] on textarea at bounding box center [419, 265] width 565 height 97
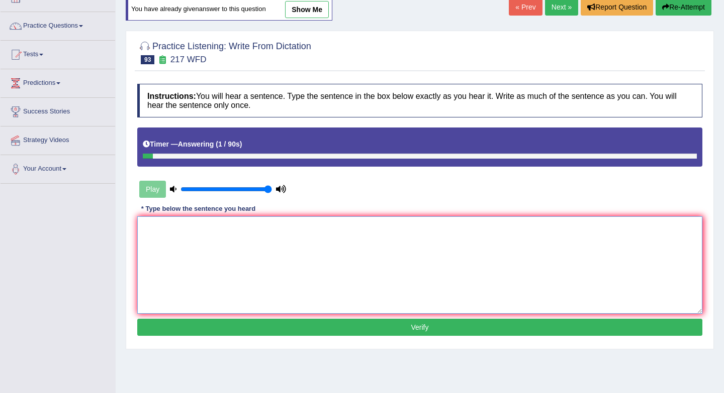
type textarea "p"
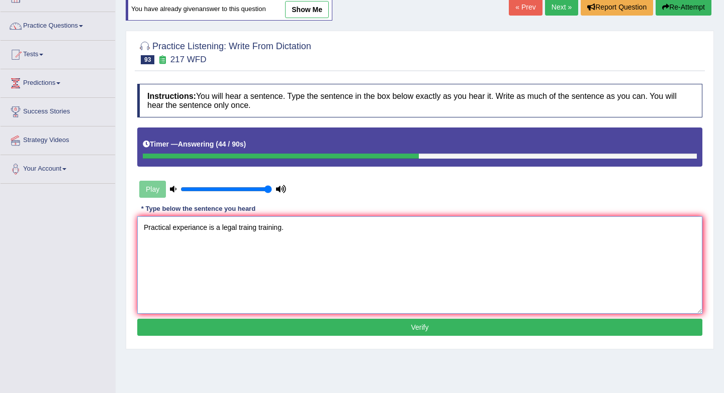
click at [211, 226] on textarea "Practical experiance is a legal traing training." at bounding box center [419, 265] width 565 height 97
click at [172, 228] on textarea "Practical experiance ivital righ of the is a legal traing training." at bounding box center [419, 265] width 565 height 97
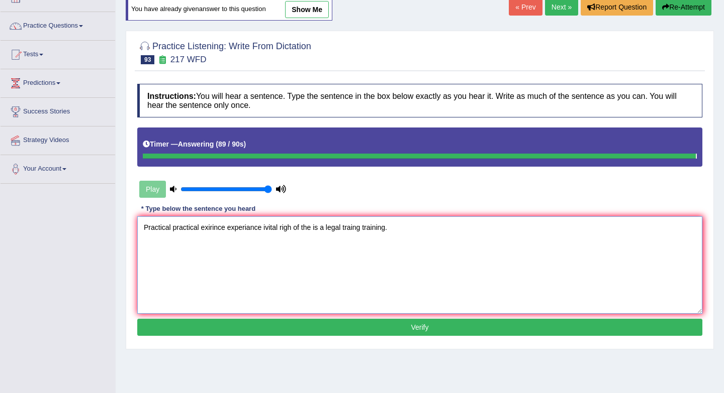
type textarea "Practical practical exirince experiance ivital righ of the is a legal traing tr…"
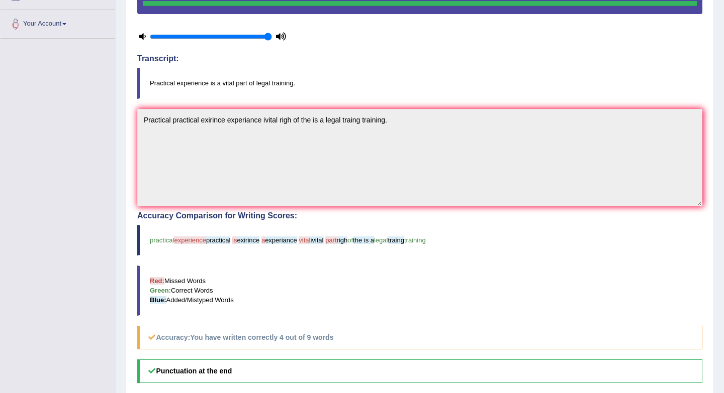
scroll to position [0, 0]
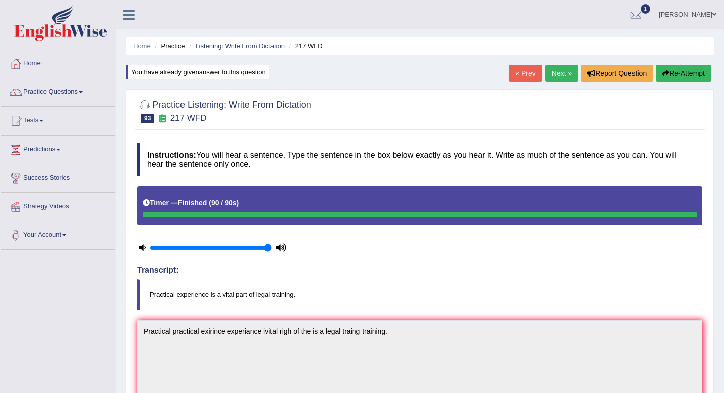
click at [554, 75] on link "Next »" at bounding box center [561, 73] width 33 height 17
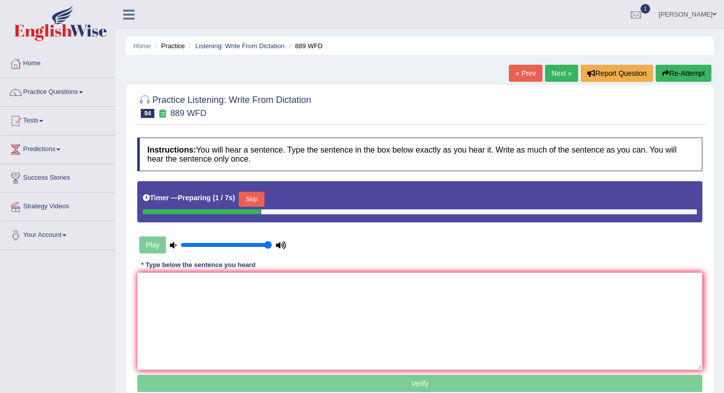
click at [256, 200] on button "Skip" at bounding box center [251, 199] width 25 height 15
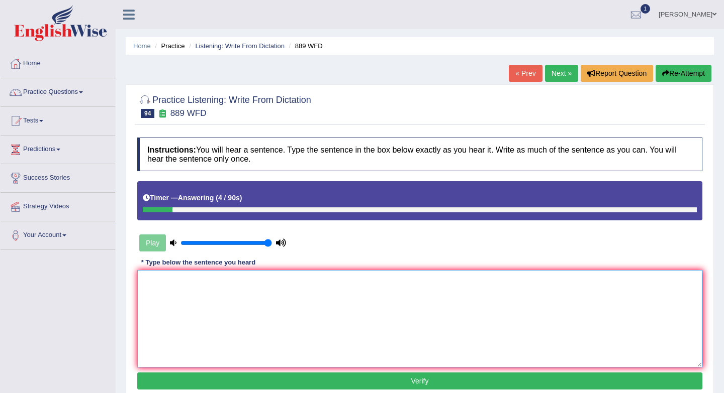
click at [203, 321] on textarea at bounding box center [419, 318] width 565 height 97
type textarea "w"
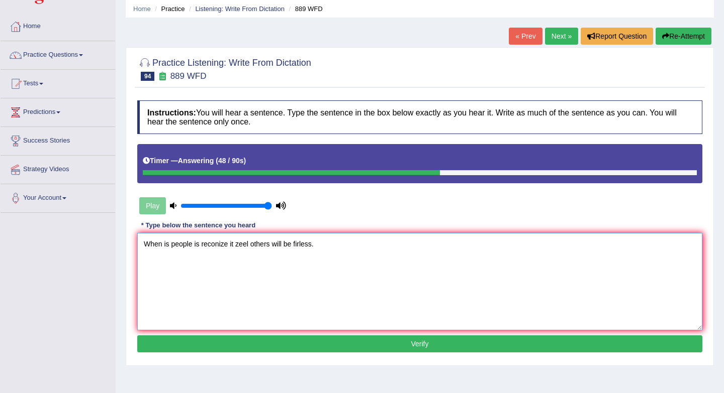
scroll to position [125, 0]
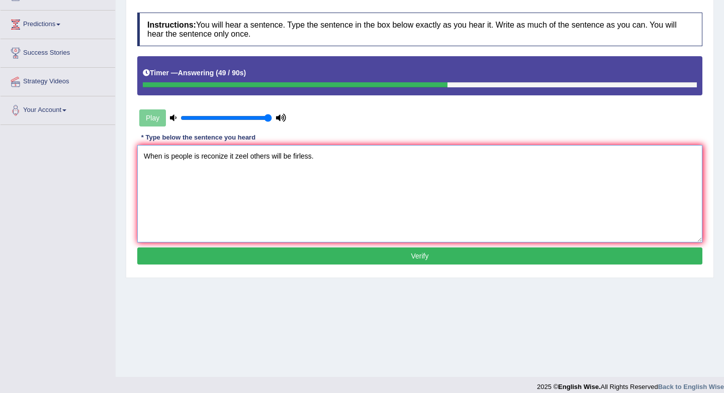
type textarea "When is people is reconize it zeel others will be firless."
click at [284, 263] on button "Verify" at bounding box center [419, 256] width 565 height 17
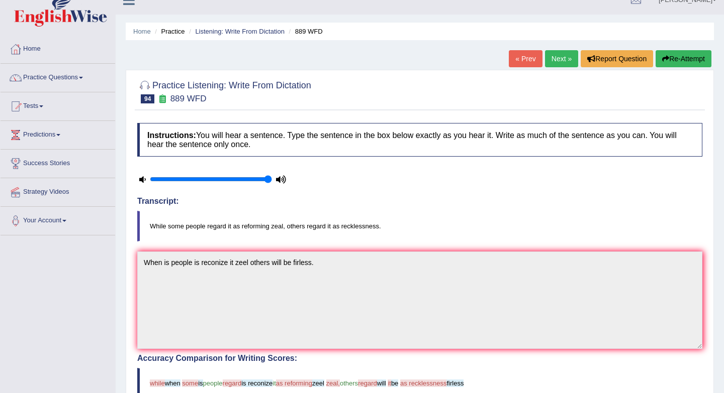
scroll to position [0, 0]
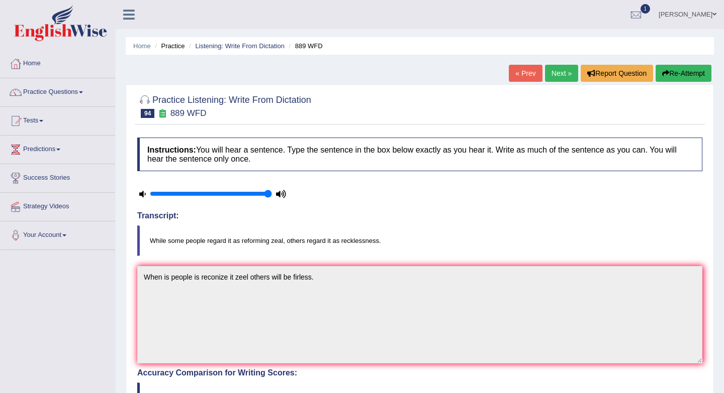
click at [553, 71] on link "Next »" at bounding box center [561, 73] width 33 height 17
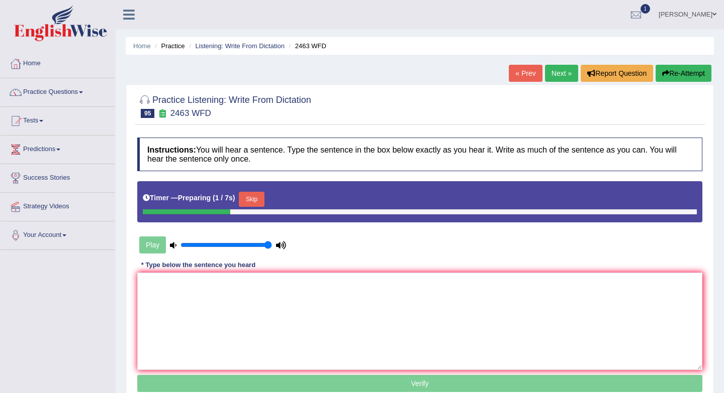
click at [258, 205] on button "Skip" at bounding box center [251, 199] width 25 height 15
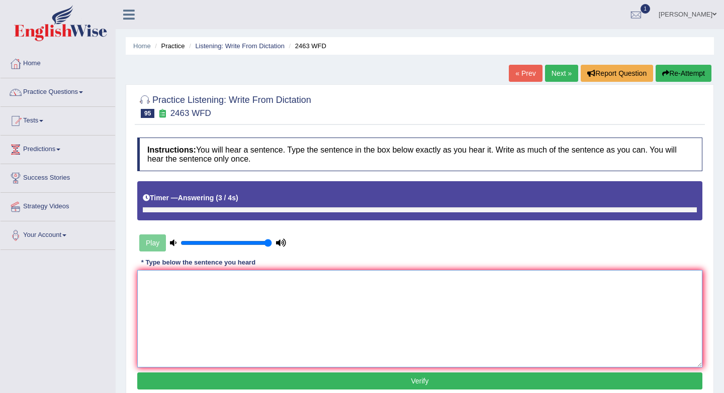
click at [256, 302] on textarea at bounding box center [419, 318] width 565 height 97
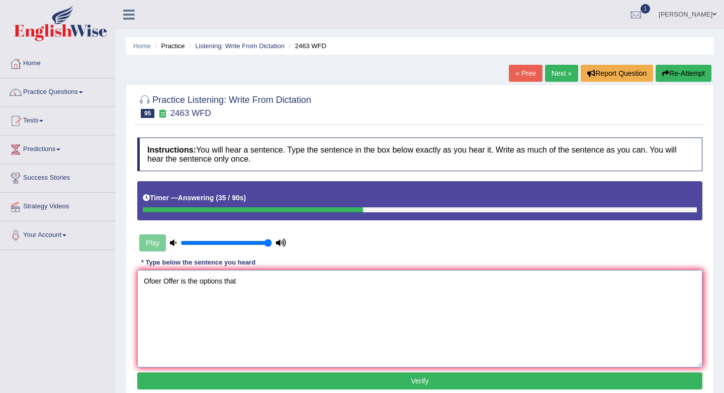
type textarea "Ofoer Offer is the options that"
click at [525, 75] on link "« Prev" at bounding box center [524, 73] width 33 height 17
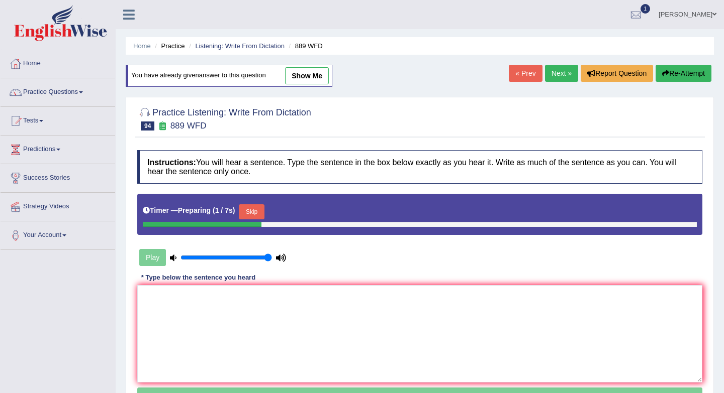
click at [551, 77] on link "Next »" at bounding box center [561, 73] width 33 height 17
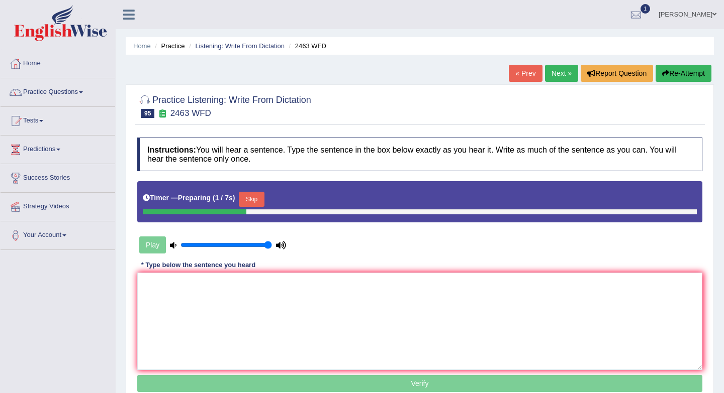
click at [257, 198] on button "Skip" at bounding box center [251, 199] width 25 height 15
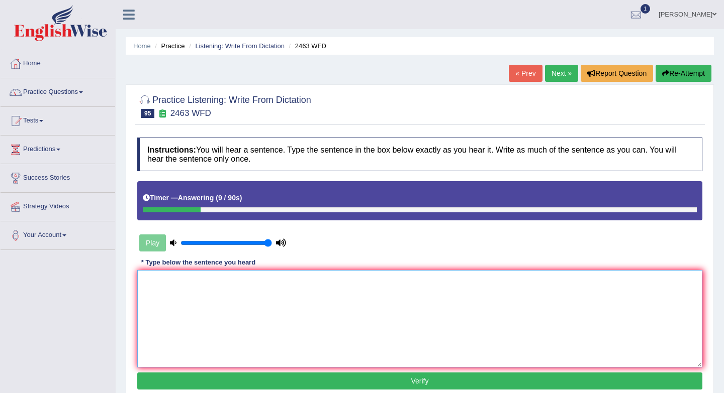
click at [225, 294] on textarea at bounding box center [419, 318] width 565 height 97
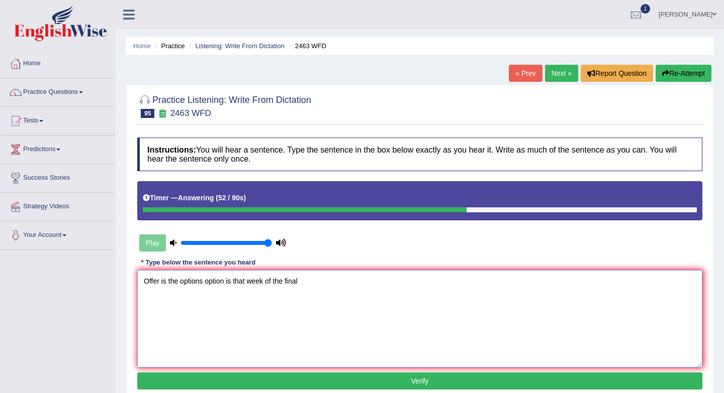
click at [286, 282] on textarea "Offer is the options option is that week of the final" at bounding box center [419, 318] width 565 height 97
click at [329, 281] on textarea "Offer is the options option is that week of the are the final" at bounding box center [419, 318] width 565 height 97
click at [143, 281] on textarea "Offer is the options option is that week of the are the final time." at bounding box center [419, 318] width 565 height 97
type textarea "Offer is the options option is that week of the are the final time."
click at [318, 379] on button "Verify" at bounding box center [419, 381] width 565 height 17
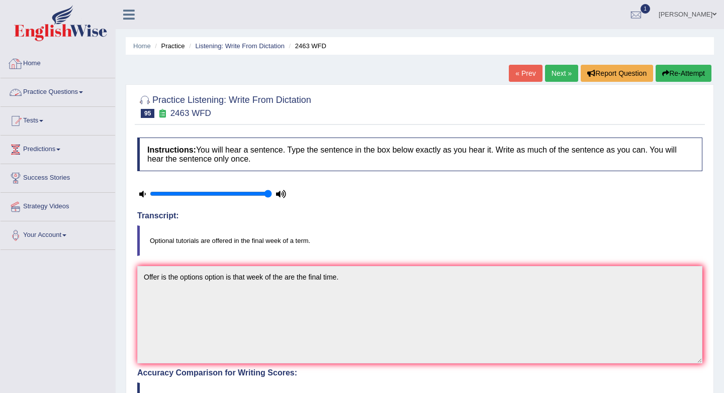
click at [50, 89] on link "Practice Questions" at bounding box center [58, 90] width 115 height 25
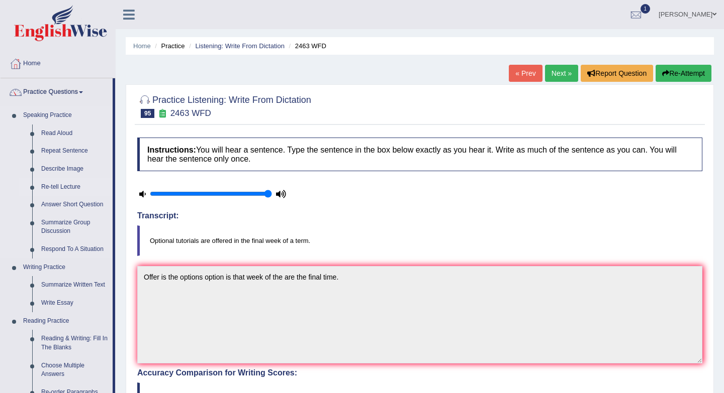
click at [54, 189] on link "Re-tell Lecture" at bounding box center [75, 187] width 76 height 18
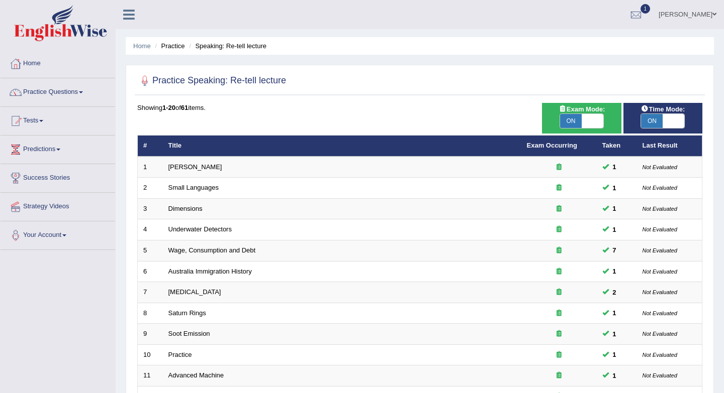
click at [648, 122] on span "ON" at bounding box center [652, 121] width 22 height 14
checkbox input "false"
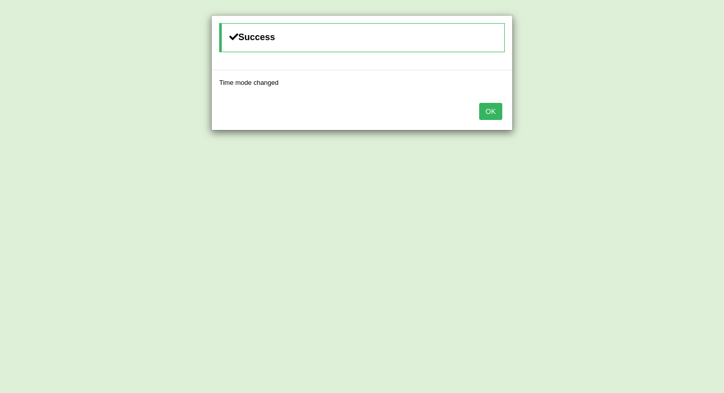
click at [489, 114] on button "OK" at bounding box center [490, 111] width 23 height 17
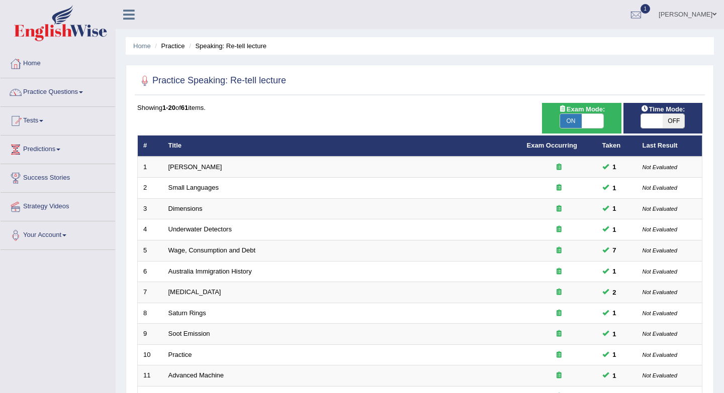
click at [581, 123] on span at bounding box center [592, 121] width 22 height 14
checkbox input "false"
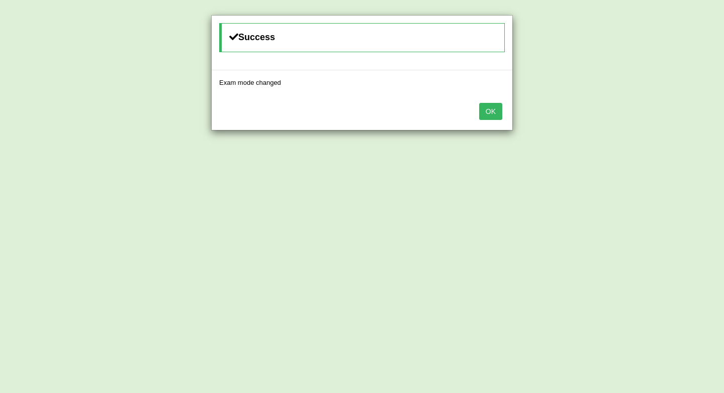
click at [485, 113] on button "OK" at bounding box center [490, 111] width 23 height 17
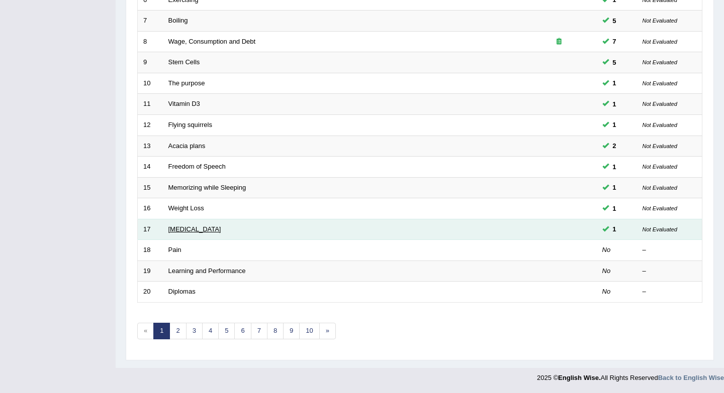
click at [175, 232] on link "Poor Posture" at bounding box center [194, 230] width 53 height 8
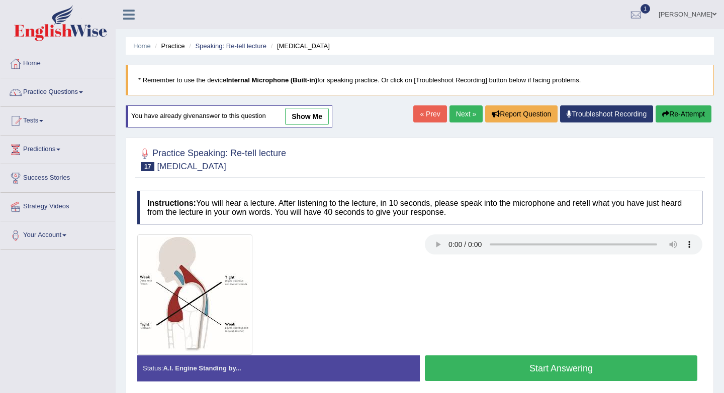
click at [450, 112] on link "Next »" at bounding box center [465, 114] width 33 height 17
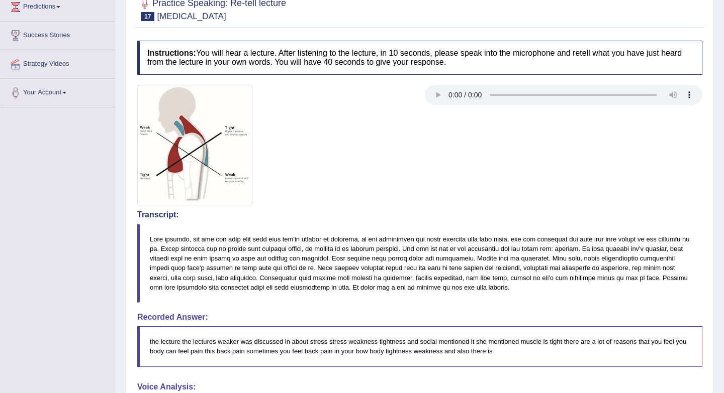
scroll to position [82, 0]
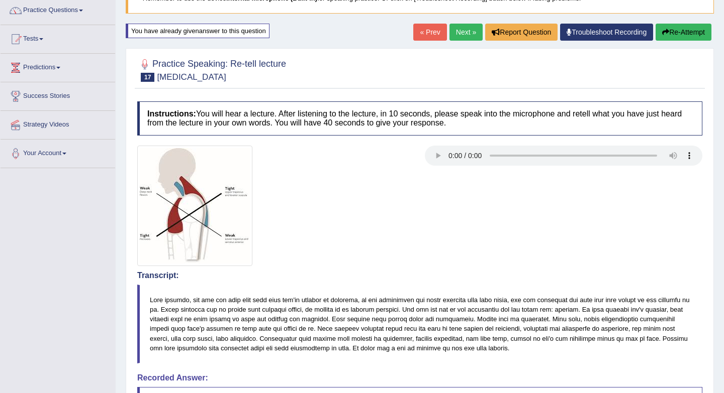
click at [458, 35] on link "Next »" at bounding box center [465, 32] width 33 height 17
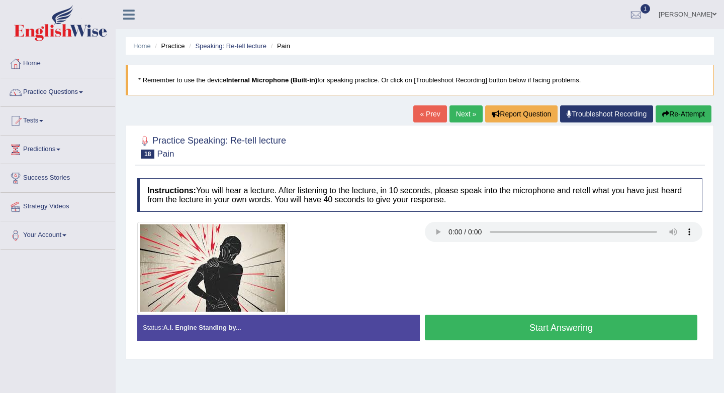
click at [532, 327] on button "Start Answering" at bounding box center [561, 328] width 272 height 26
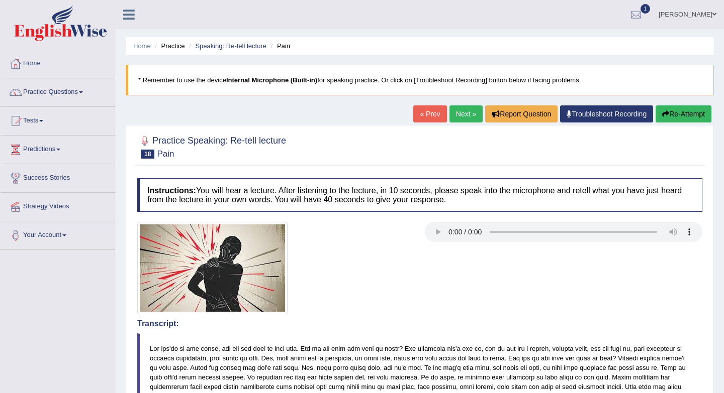
click at [460, 118] on link "Next »" at bounding box center [465, 114] width 33 height 17
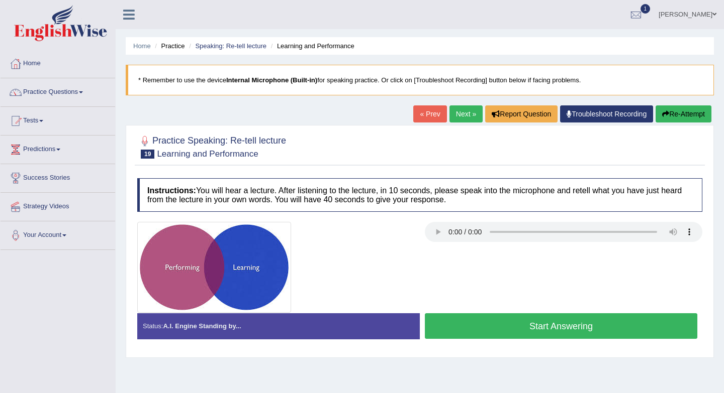
click at [458, 319] on button "Start Answering" at bounding box center [561, 327] width 272 height 26
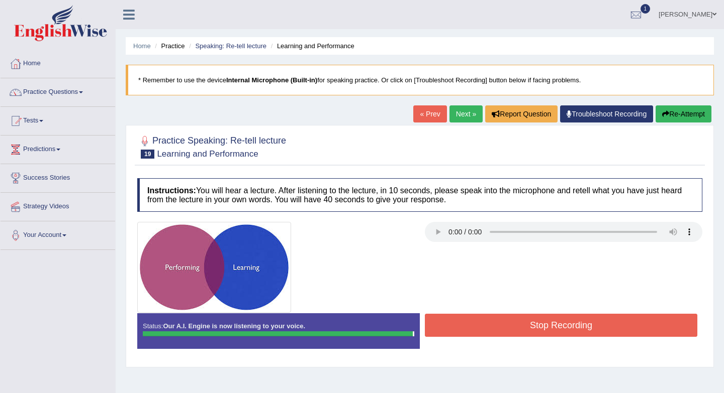
click at [482, 321] on button "Stop Recording" at bounding box center [561, 325] width 272 height 23
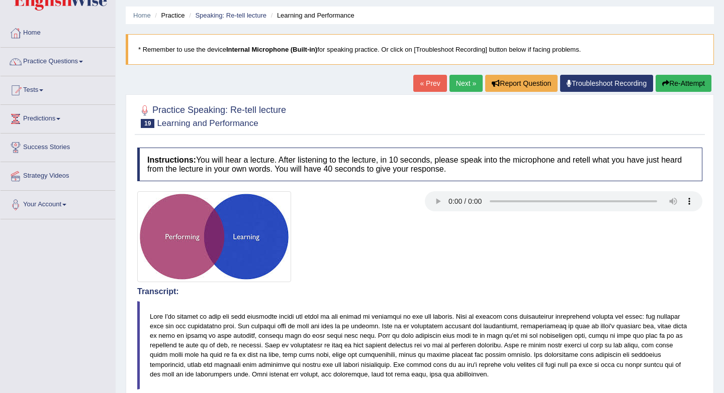
scroll to position [31, 0]
click at [426, 86] on link "« Prev" at bounding box center [429, 82] width 33 height 17
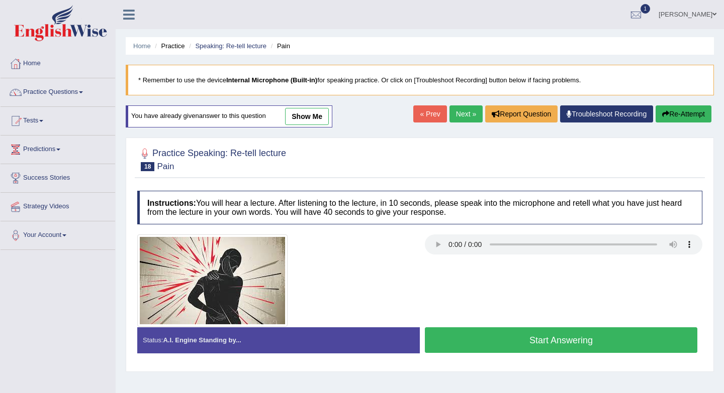
click at [467, 116] on link "Next »" at bounding box center [465, 114] width 33 height 17
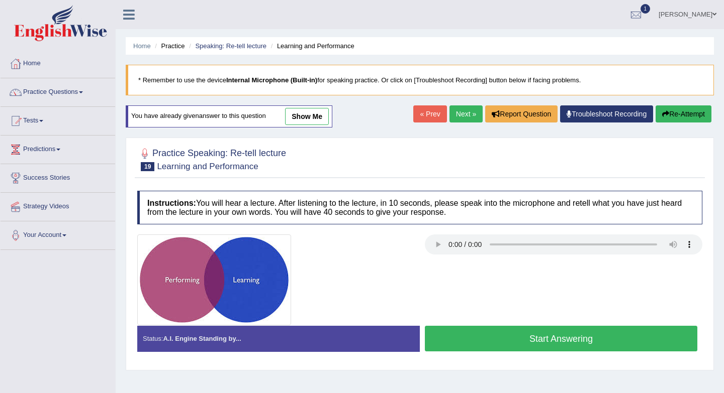
click at [469, 338] on button "Start Answering" at bounding box center [561, 339] width 272 height 26
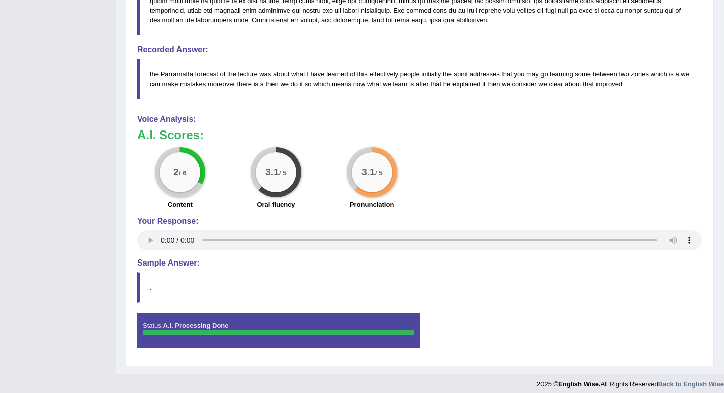
scroll to position [397, 0]
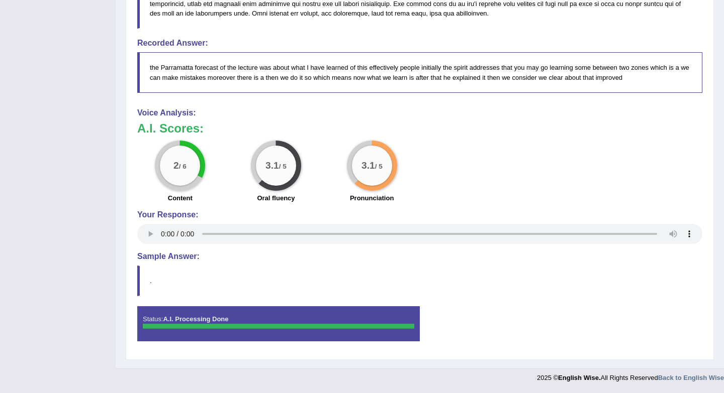
click at [192, 316] on strong "A.I. Processing Done" at bounding box center [195, 320] width 65 height 8
click at [174, 214] on h4 "Your Response:" at bounding box center [419, 215] width 565 height 9
click at [174, 213] on h4 "Your Response:" at bounding box center [419, 215] width 565 height 9
click at [363, 268] on blockquote "." at bounding box center [419, 281] width 565 height 31
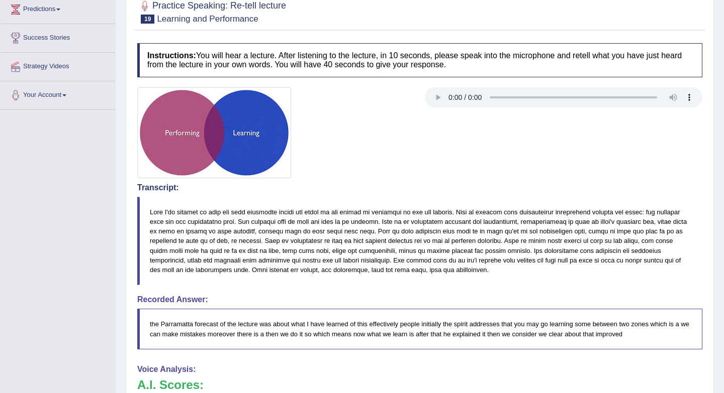
scroll to position [0, 0]
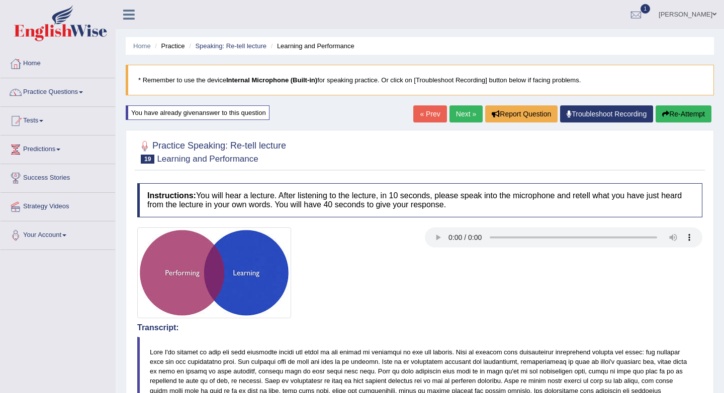
click at [463, 118] on link "Next »" at bounding box center [465, 114] width 33 height 17
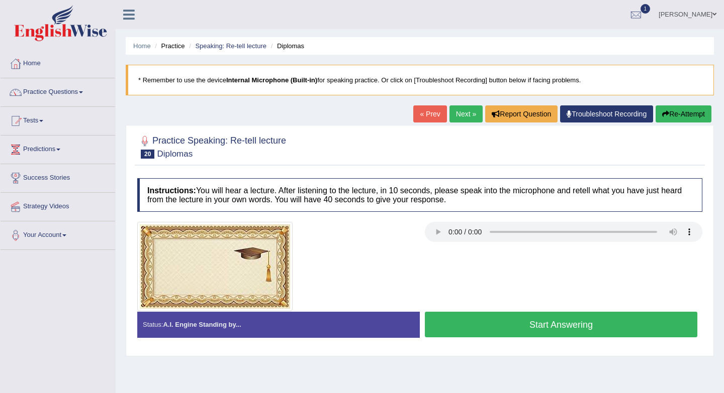
click at [492, 330] on button "Start Answering" at bounding box center [561, 325] width 272 height 26
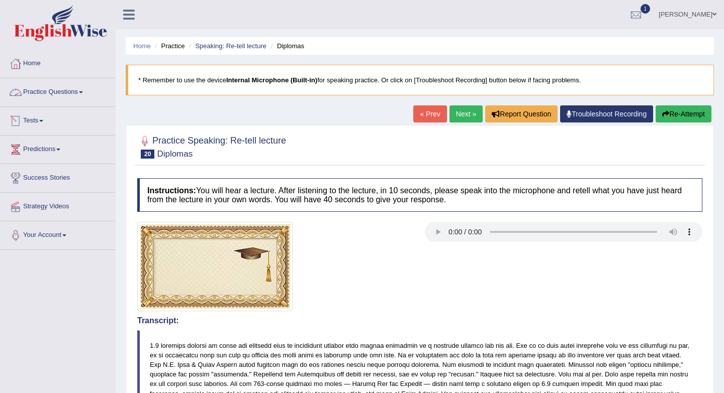
click at [75, 90] on link "Practice Questions" at bounding box center [58, 90] width 115 height 25
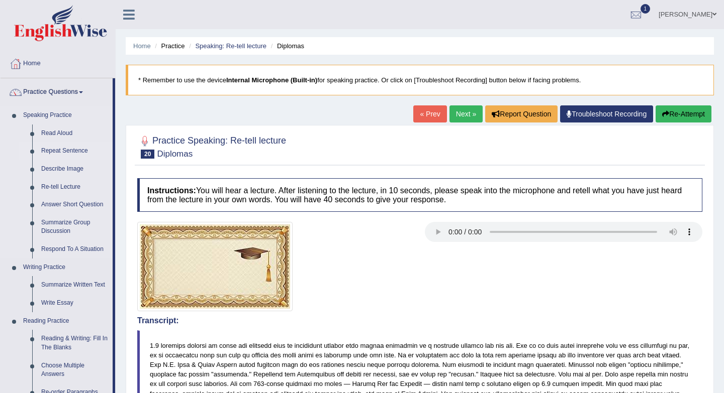
click at [59, 158] on link "Repeat Sentence" at bounding box center [75, 151] width 76 height 18
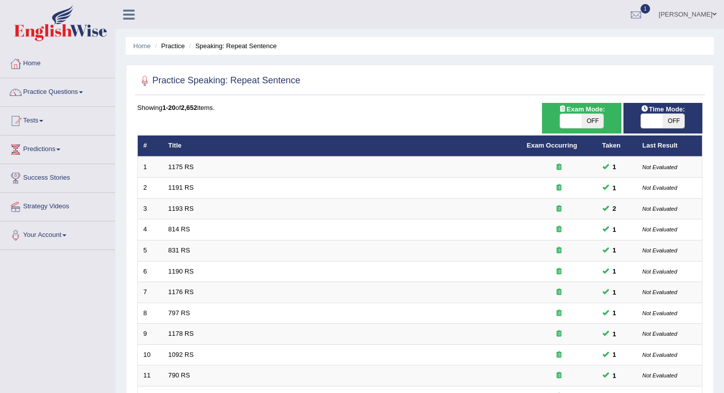
click at [584, 122] on span "OFF" at bounding box center [592, 121] width 22 height 14
checkbox input "true"
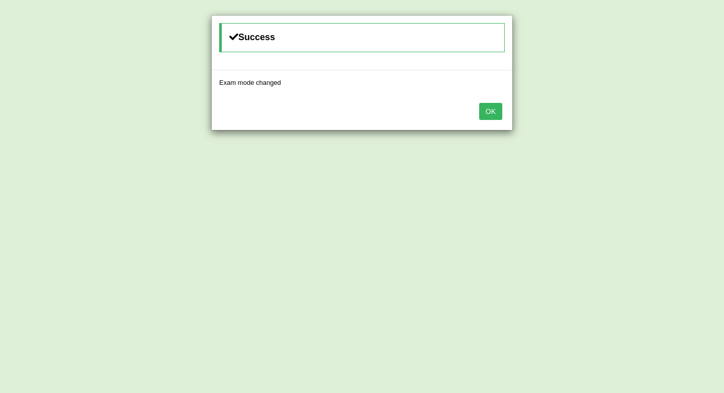
click at [488, 116] on button "OK" at bounding box center [490, 111] width 23 height 17
click at [491, 119] on button "OK" at bounding box center [490, 111] width 23 height 17
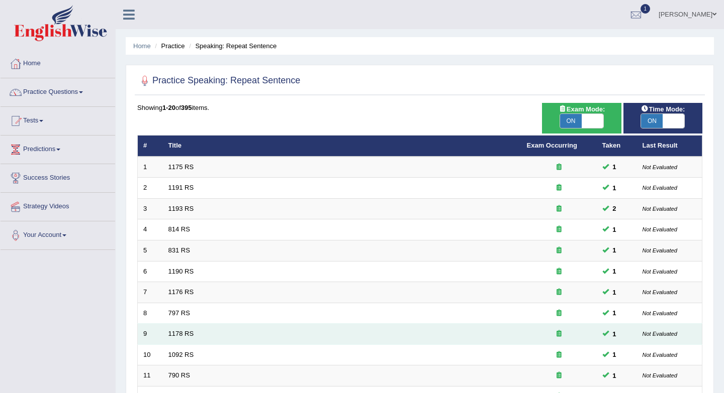
scroll to position [272, 0]
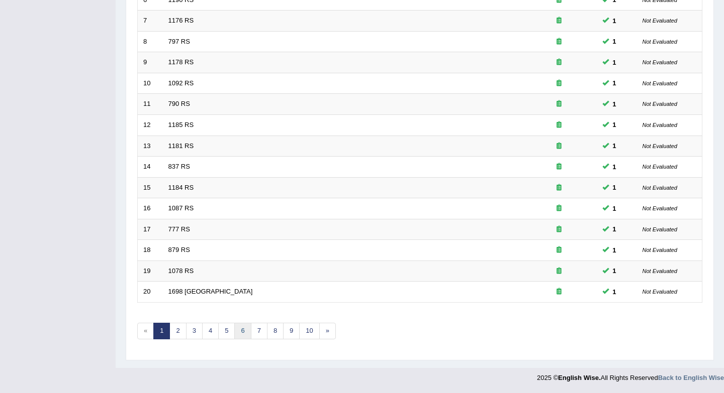
click at [244, 334] on link "6" at bounding box center [242, 331] width 17 height 17
click at [260, 329] on link "7" at bounding box center [259, 331] width 17 height 17
click at [263, 328] on link "8" at bounding box center [259, 331] width 17 height 17
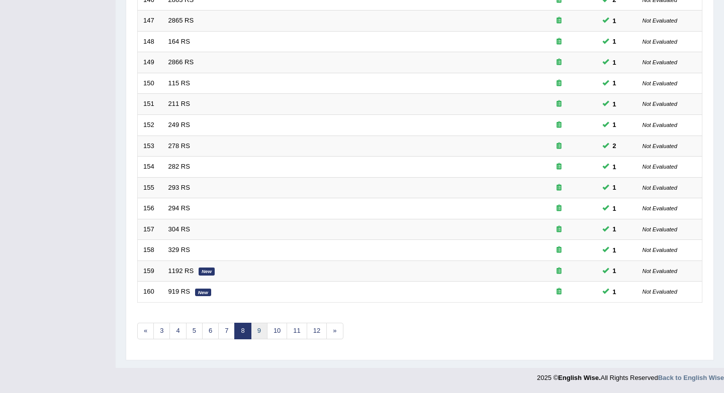
click at [264, 329] on link "9" at bounding box center [259, 331] width 17 height 17
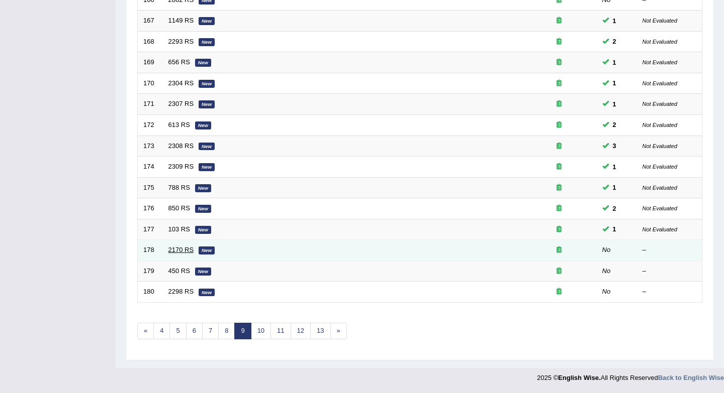
click at [178, 251] on link "2170 RS" at bounding box center [181, 250] width 26 height 8
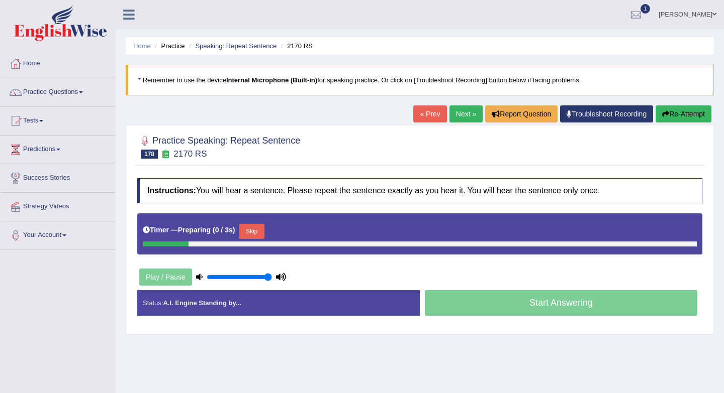
click at [253, 231] on button "Skip" at bounding box center [251, 231] width 25 height 15
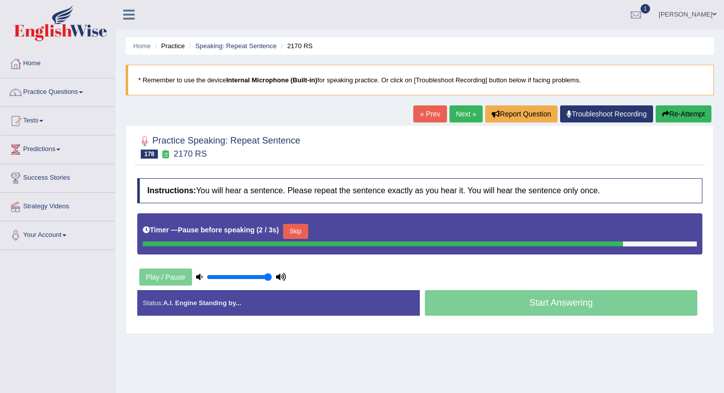
click at [292, 237] on button "Skip" at bounding box center [295, 231] width 25 height 15
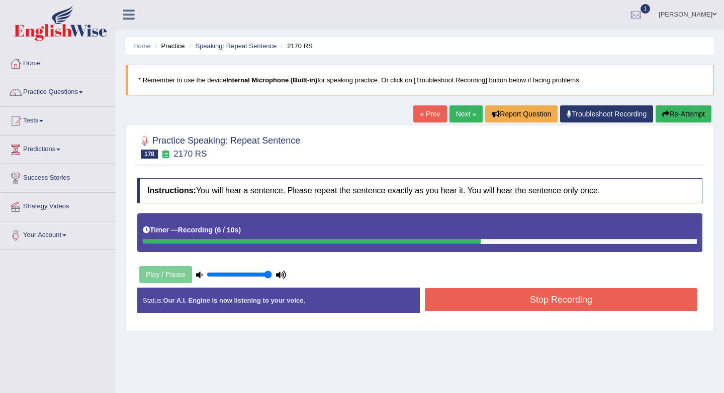
click at [471, 309] on button "Stop Recording" at bounding box center [561, 299] width 272 height 23
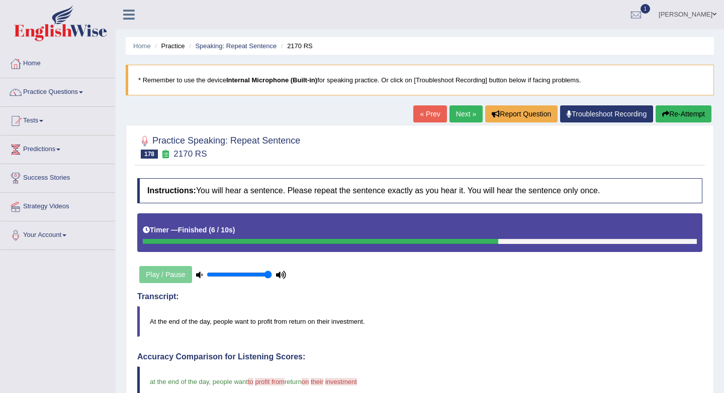
click at [463, 118] on link "Next »" at bounding box center [465, 114] width 33 height 17
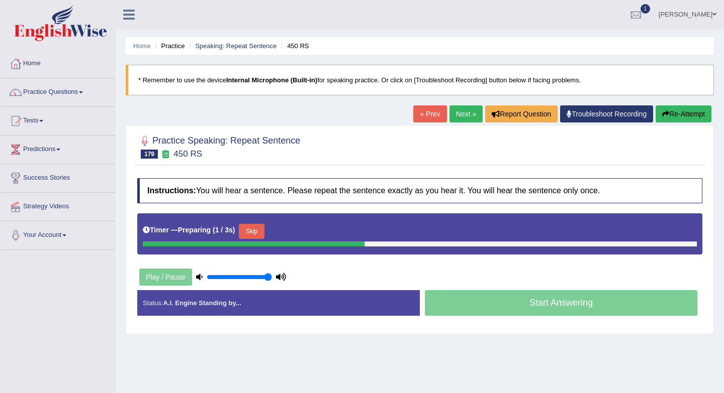
click at [253, 234] on button "Skip" at bounding box center [251, 231] width 25 height 15
click at [299, 231] on button "Skip" at bounding box center [295, 231] width 25 height 15
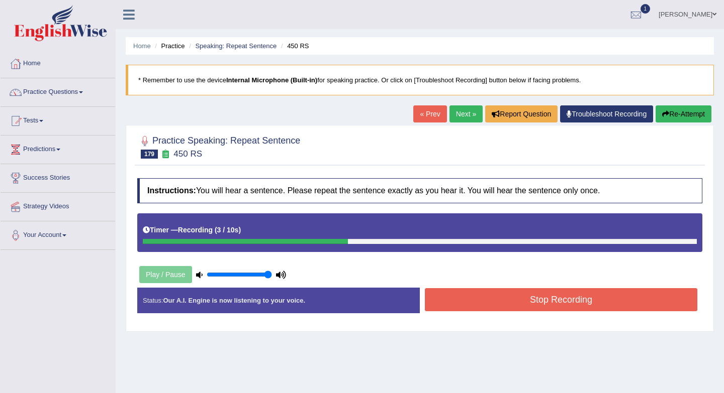
click at [461, 298] on button "Stop Recording" at bounding box center [561, 299] width 272 height 23
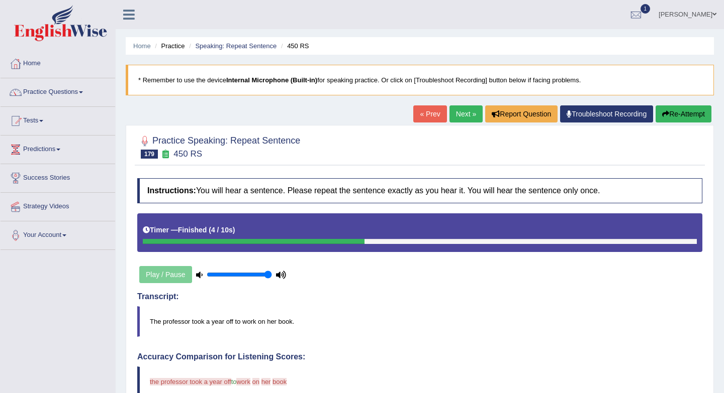
scroll to position [28, 0]
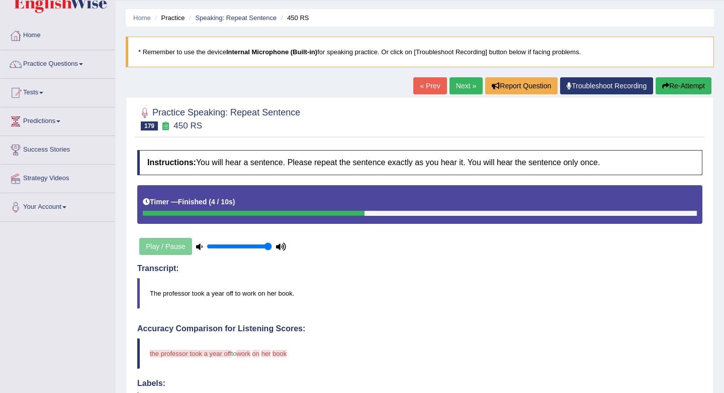
click at [428, 88] on link "« Prev" at bounding box center [429, 85] width 33 height 17
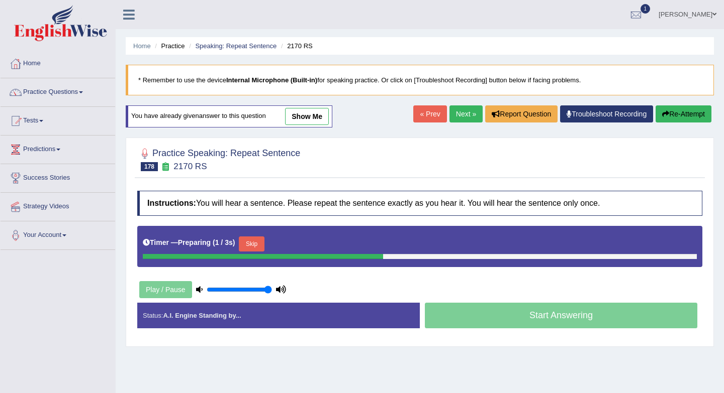
click at [461, 117] on link "Next »" at bounding box center [465, 114] width 33 height 17
click at [250, 243] on button "Skip" at bounding box center [251, 244] width 25 height 15
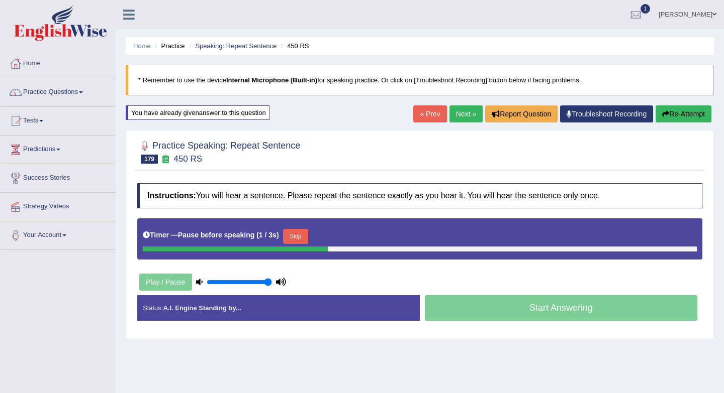
click at [301, 235] on button "Skip" at bounding box center [295, 236] width 25 height 15
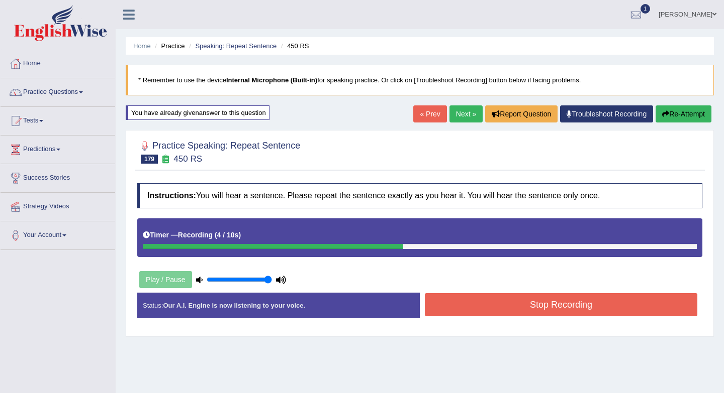
click at [463, 305] on button "Stop Recording" at bounding box center [561, 304] width 272 height 23
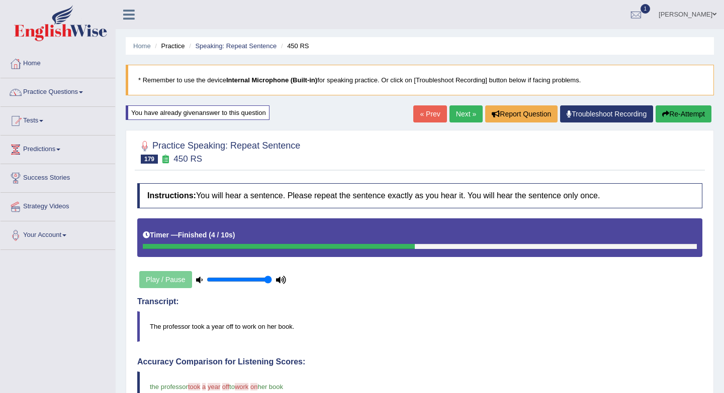
click at [452, 114] on link "Next »" at bounding box center [465, 114] width 33 height 17
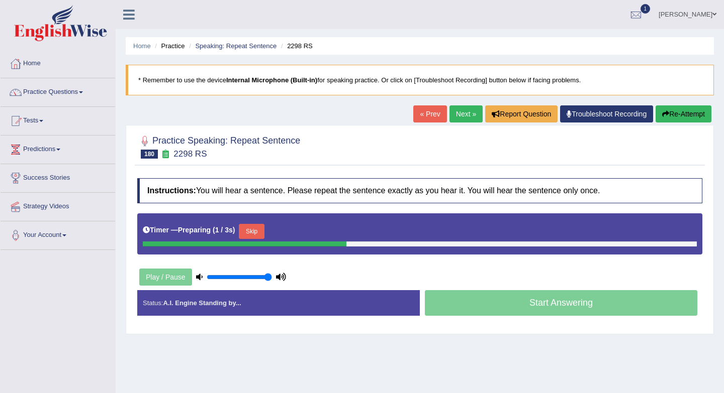
click at [251, 235] on button "Skip" at bounding box center [251, 231] width 25 height 15
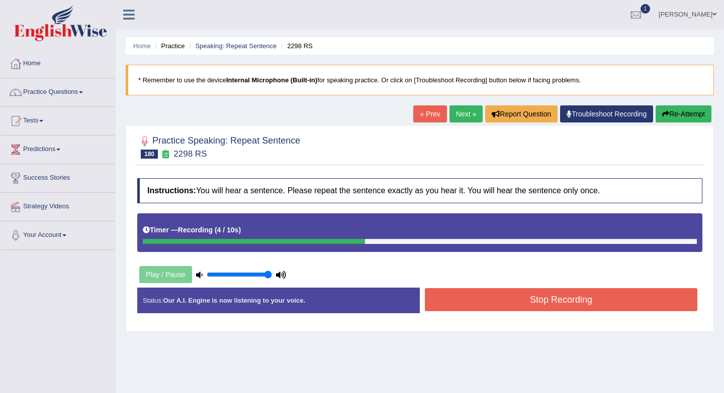
click at [464, 295] on button "Stop Recording" at bounding box center [561, 299] width 272 height 23
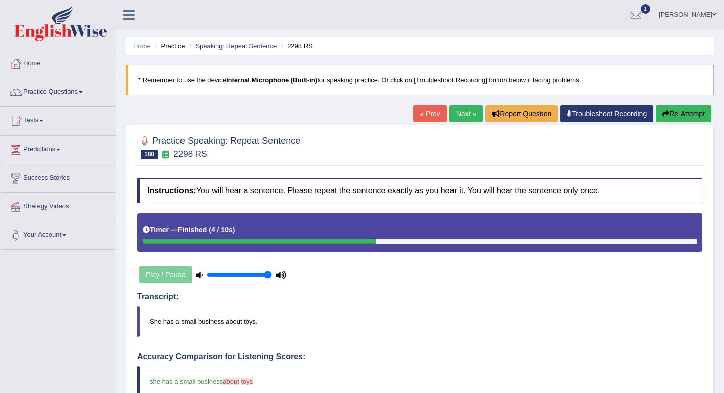
click at [452, 117] on link "Next »" at bounding box center [465, 114] width 33 height 17
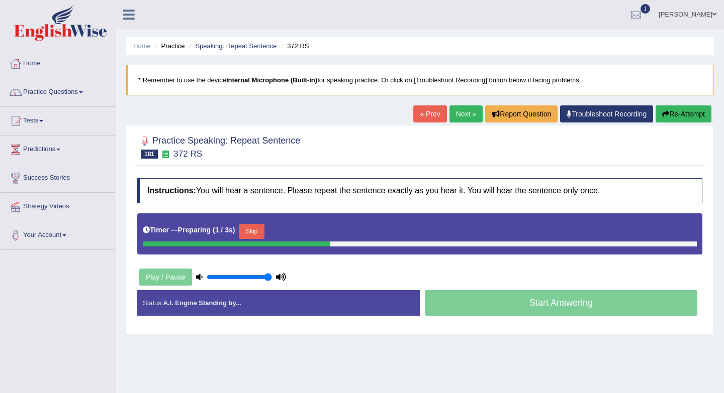
click at [264, 237] on button "Skip" at bounding box center [251, 231] width 25 height 15
click at [292, 236] on button "Skip" at bounding box center [295, 231] width 25 height 15
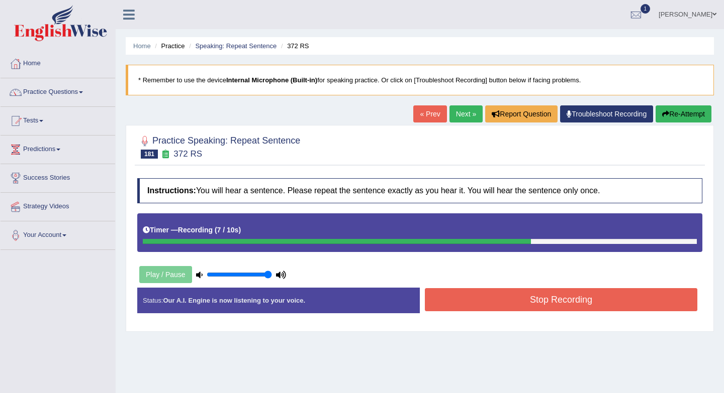
click at [438, 290] on button "Stop Recording" at bounding box center [561, 299] width 272 height 23
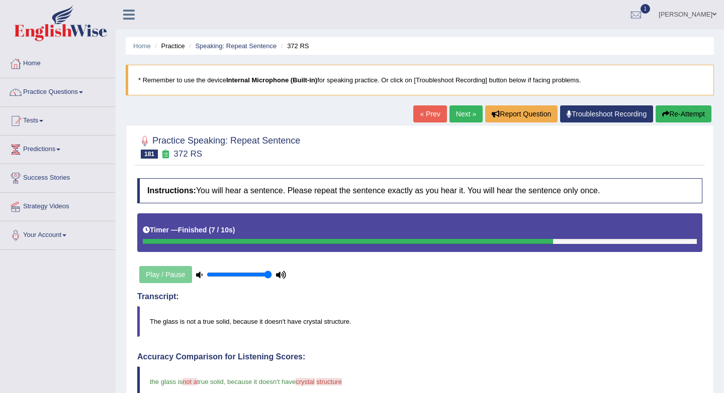
click at [459, 113] on link "Next »" at bounding box center [465, 114] width 33 height 17
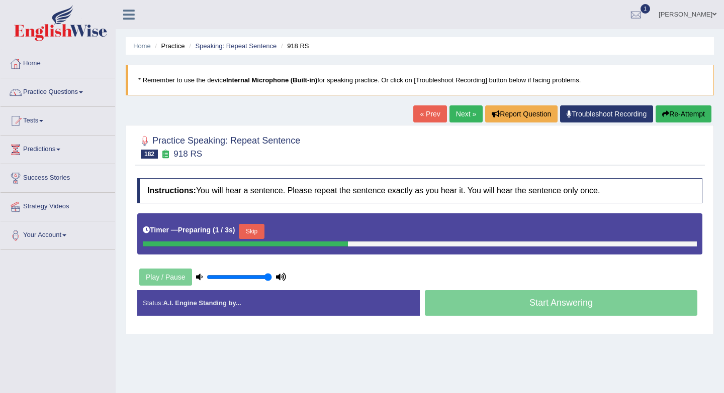
click at [264, 233] on button "Skip" at bounding box center [251, 231] width 25 height 15
click at [307, 235] on button "Skip" at bounding box center [295, 231] width 25 height 15
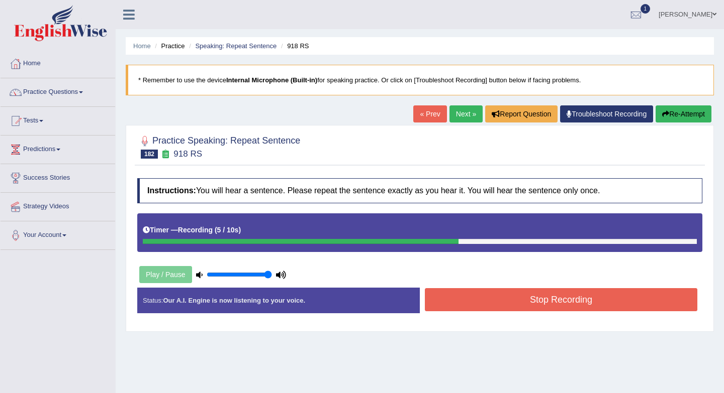
click at [477, 293] on button "Stop Recording" at bounding box center [561, 299] width 272 height 23
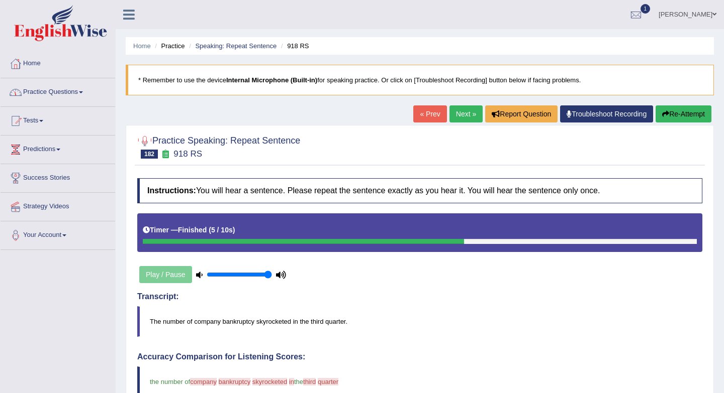
click at [54, 88] on link "Practice Questions" at bounding box center [58, 90] width 115 height 25
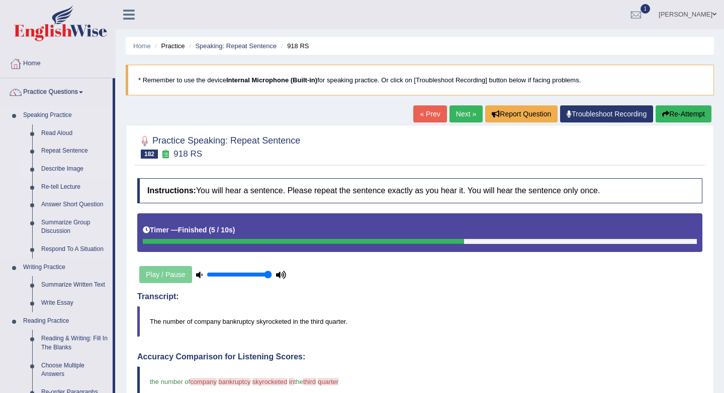
click at [75, 173] on link "Describe Image" at bounding box center [75, 169] width 76 height 18
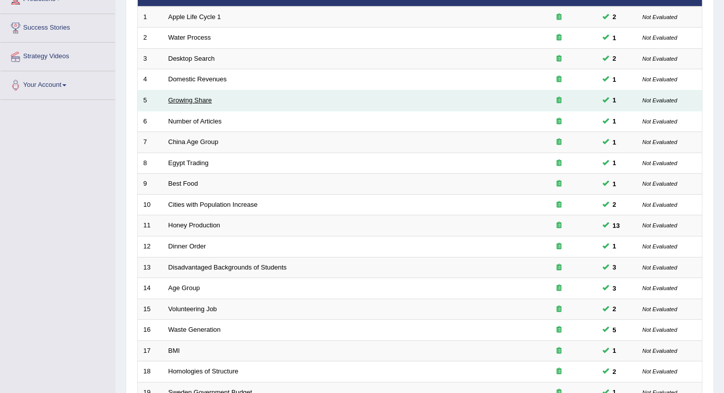
scroll to position [272, 0]
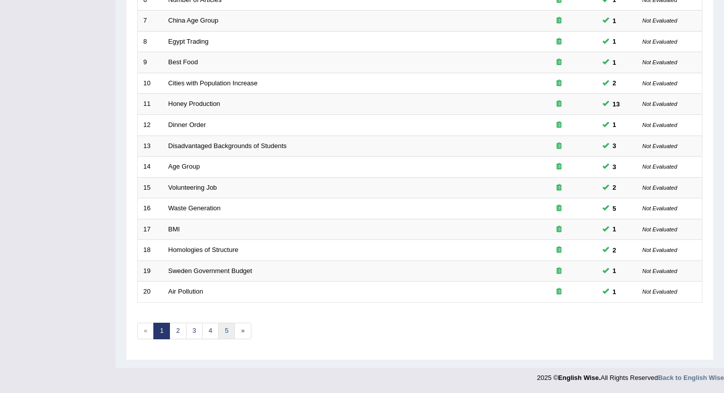
click at [225, 330] on link "5" at bounding box center [226, 331] width 17 height 17
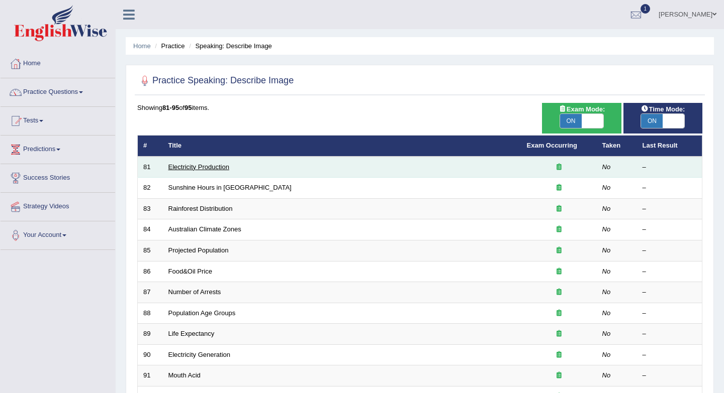
click at [177, 165] on link "Electricity Production" at bounding box center [198, 167] width 61 height 8
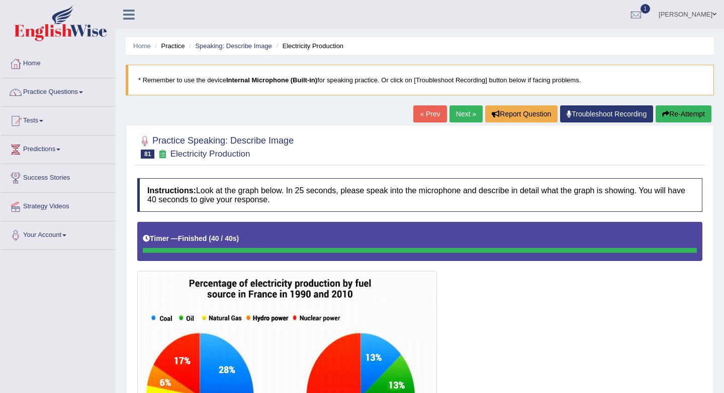
click at [419, 115] on link "« Prev" at bounding box center [429, 114] width 33 height 17
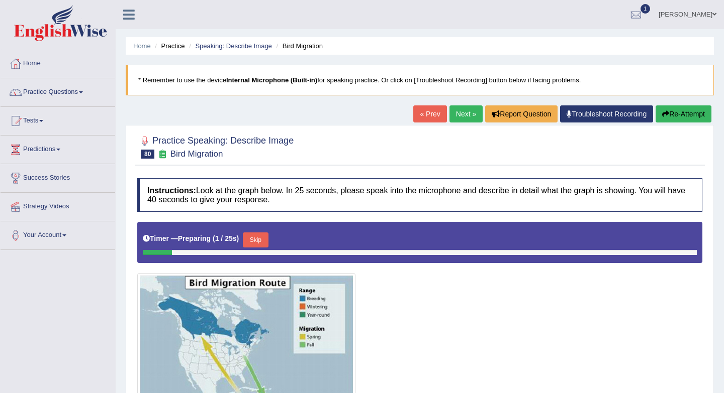
click at [461, 109] on link "Next »" at bounding box center [465, 114] width 33 height 17
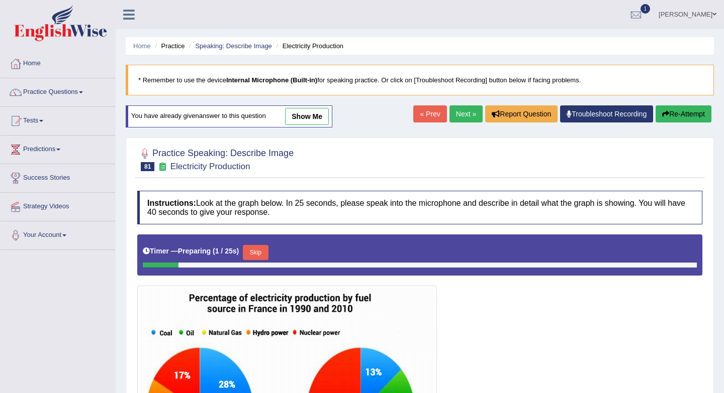
click at [260, 255] on button "Skip" at bounding box center [255, 252] width 25 height 15
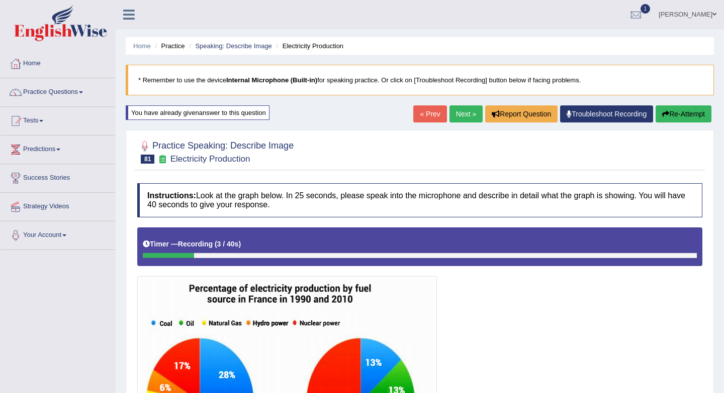
click at [425, 113] on link "« Prev" at bounding box center [429, 114] width 33 height 17
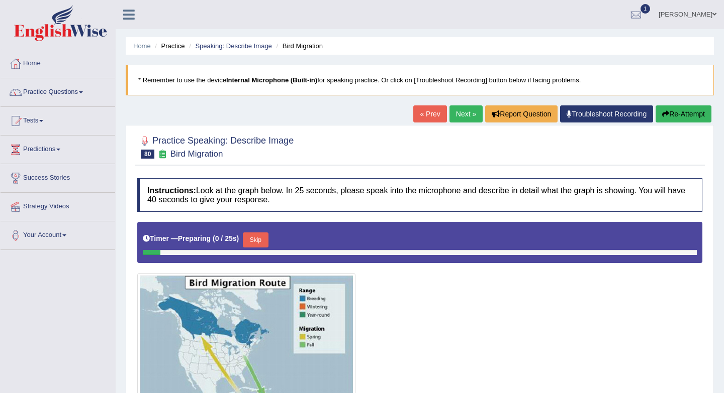
click at [452, 115] on link "Next »" at bounding box center [465, 114] width 33 height 17
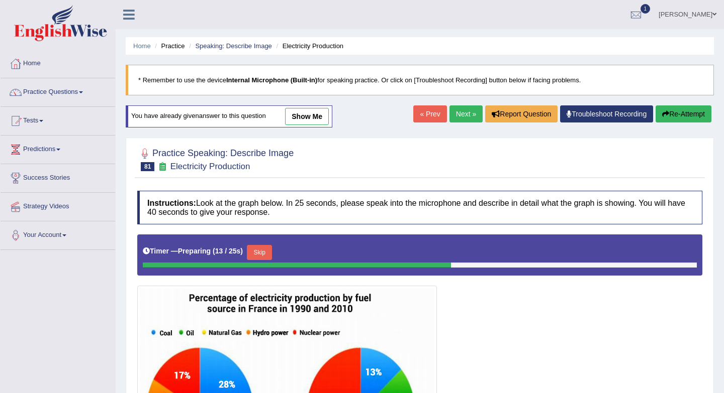
click at [262, 249] on button "Skip" at bounding box center [259, 252] width 25 height 15
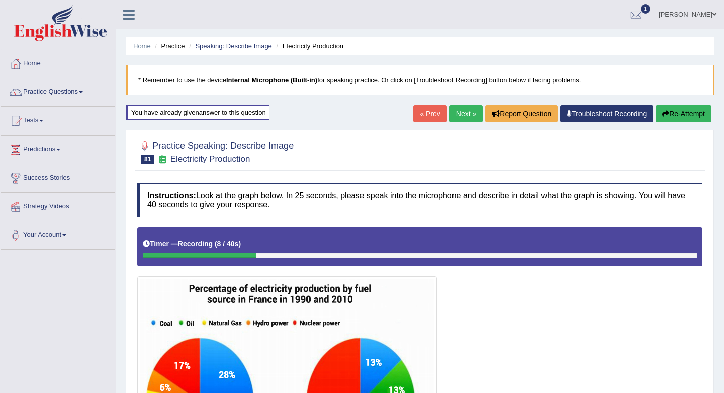
click at [417, 117] on link "« Prev" at bounding box center [429, 114] width 33 height 17
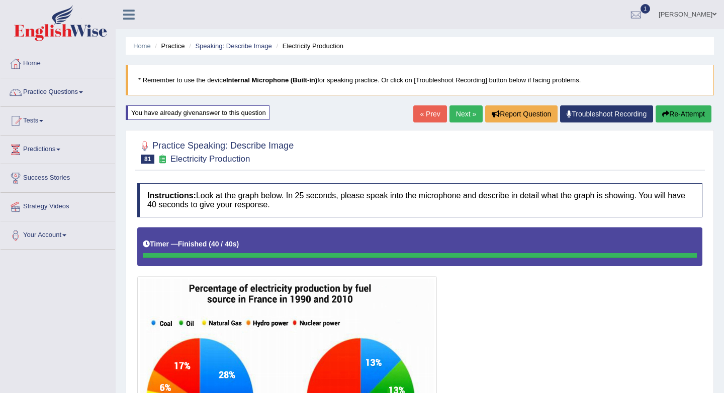
click at [460, 114] on link "Next »" at bounding box center [465, 114] width 33 height 17
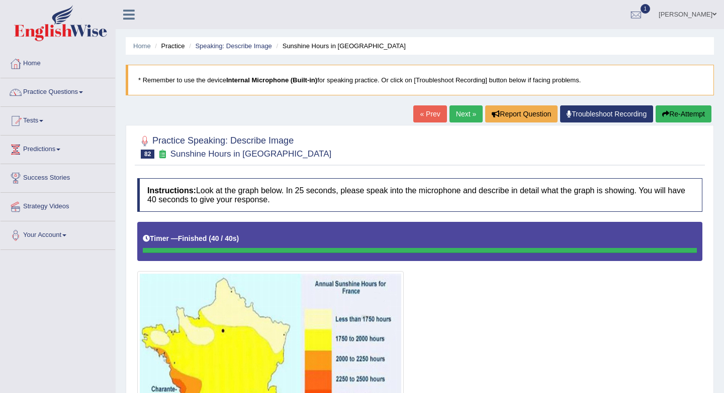
click at [452, 108] on link "Next »" at bounding box center [465, 114] width 33 height 17
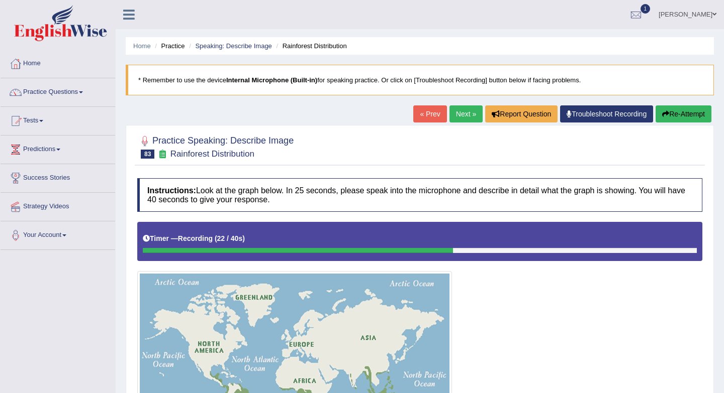
click at [426, 118] on link "« Prev" at bounding box center [429, 114] width 33 height 17
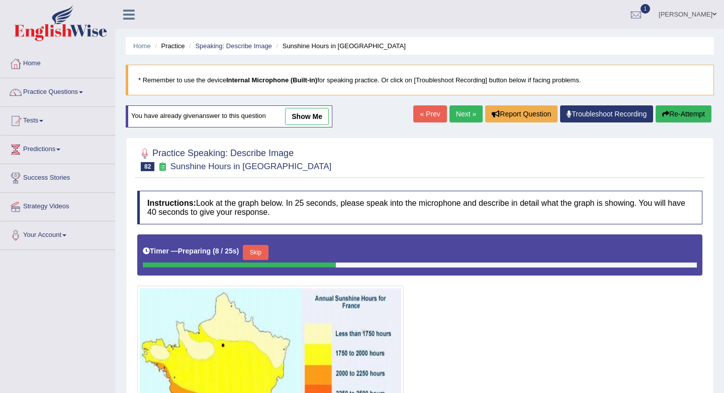
click at [451, 116] on link "Next »" at bounding box center [465, 114] width 33 height 17
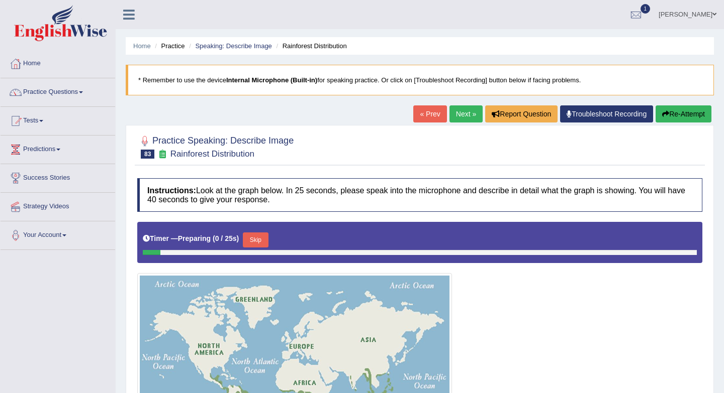
click at [260, 239] on button "Skip" at bounding box center [255, 240] width 25 height 15
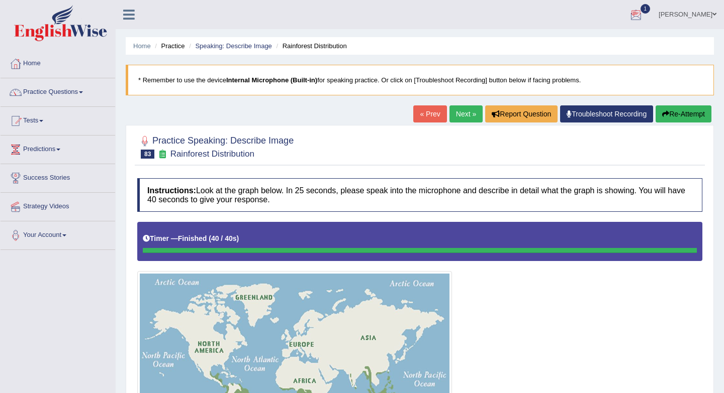
click at [643, 13] on div at bounding box center [635, 15] width 15 height 15
click at [594, 68] on strong "See All Alerts" at bounding box center [572, 71] width 45 height 8
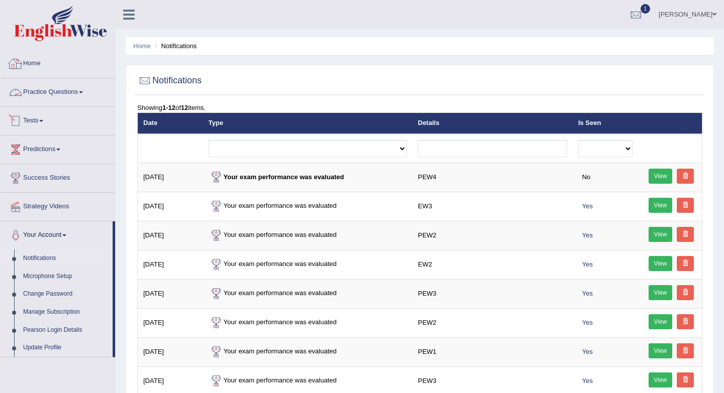
click at [22, 65] on div at bounding box center [15, 63] width 15 height 15
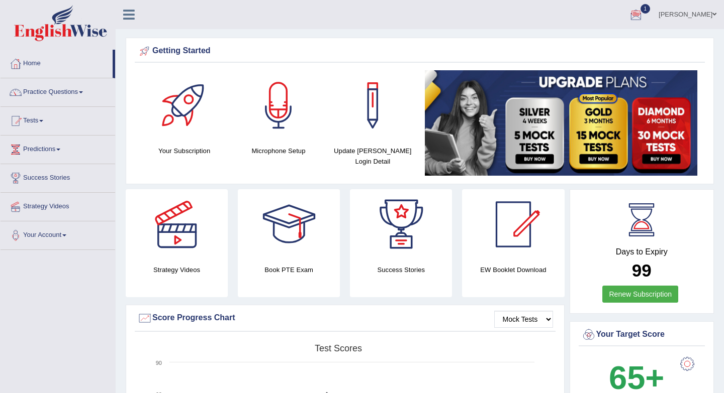
click at [707, 11] on link "anisa" at bounding box center [687, 13] width 73 height 26
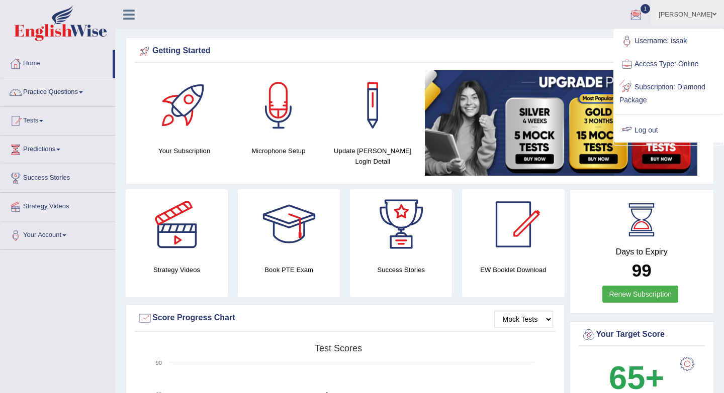
click at [648, 132] on link "Log out" at bounding box center [668, 130] width 109 height 23
